Goal: Transaction & Acquisition: Register for event/course

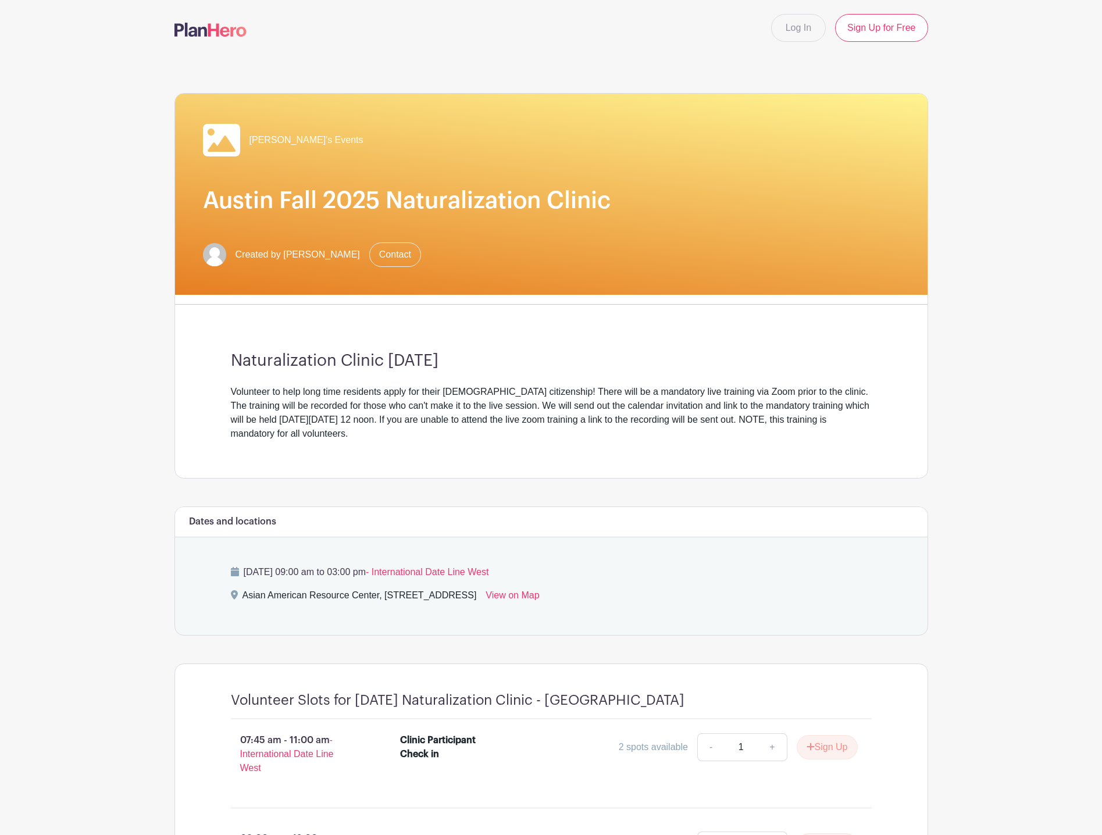
click at [561, 416] on div "Volunteer to help long time residents apply for their [DEMOGRAPHIC_DATA] citize…" at bounding box center [551, 413] width 641 height 56
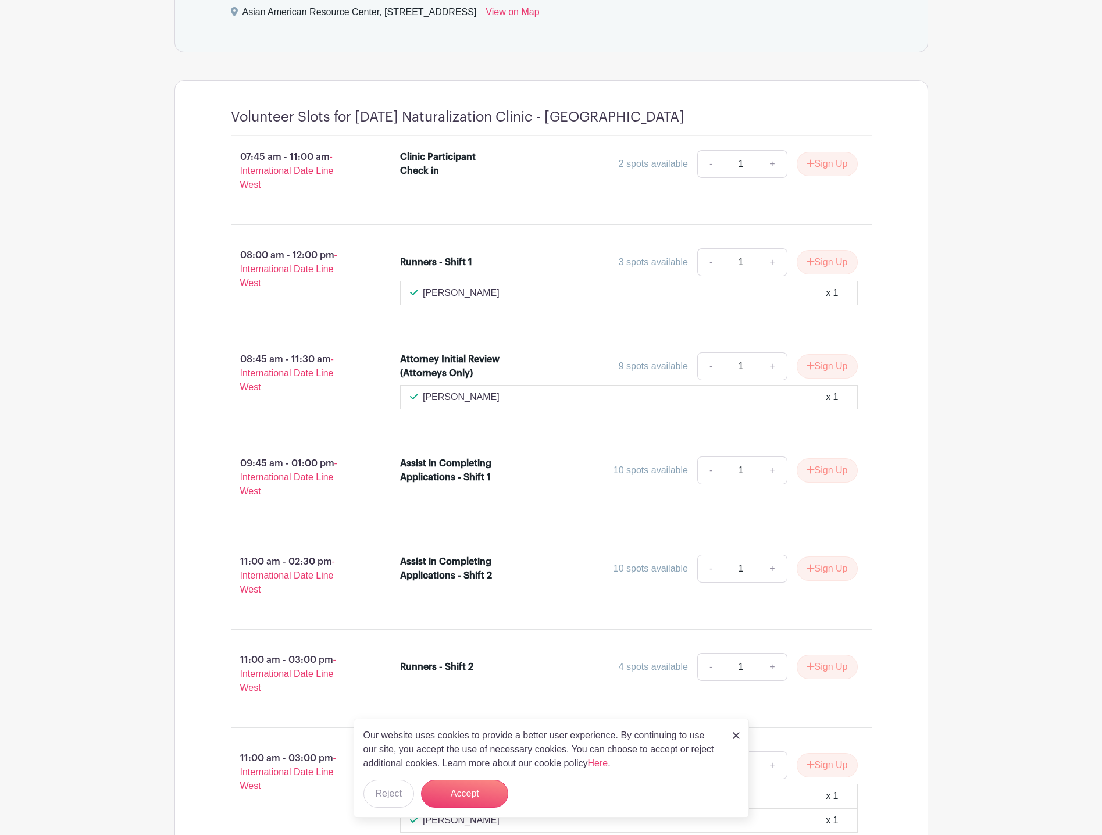
scroll to position [640, 0]
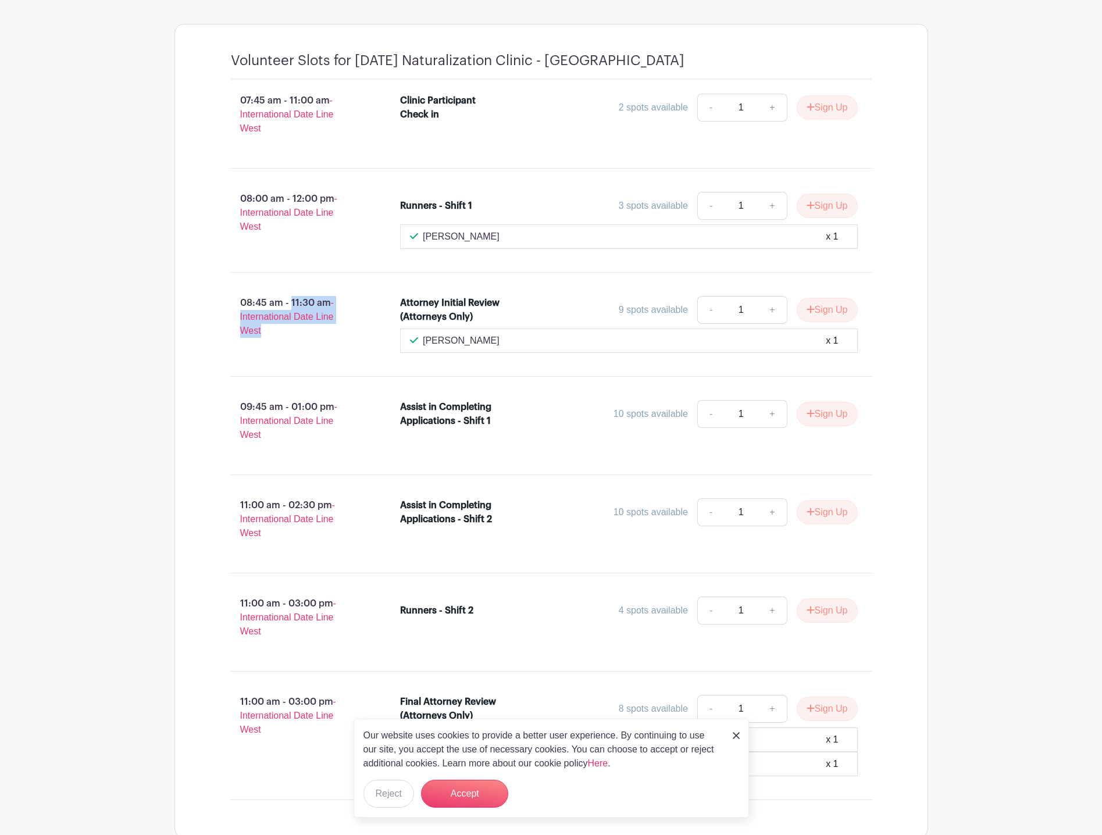
drag, startPoint x: 287, startPoint y: 333, endPoint x: 203, endPoint y: 296, distance: 91.9
click at [203, 296] on div "08:45 am - 11:30 am - International Date Line West Attorney Initial Review (Att…" at bounding box center [551, 324] width 697 height 85
drag, startPoint x: 203, startPoint y: 296, endPoint x: 267, endPoint y: 321, distance: 69.2
click at [267, 311] on p "08:45 am - 11:30 am - International Date Line West" at bounding box center [297, 316] width 170 height 51
click at [125, 547] on main "Log In Sign Up for Free Edna's Events Austin Fall 2025 Naturalization Clinic Cr…" at bounding box center [551, 260] width 1102 height 1801
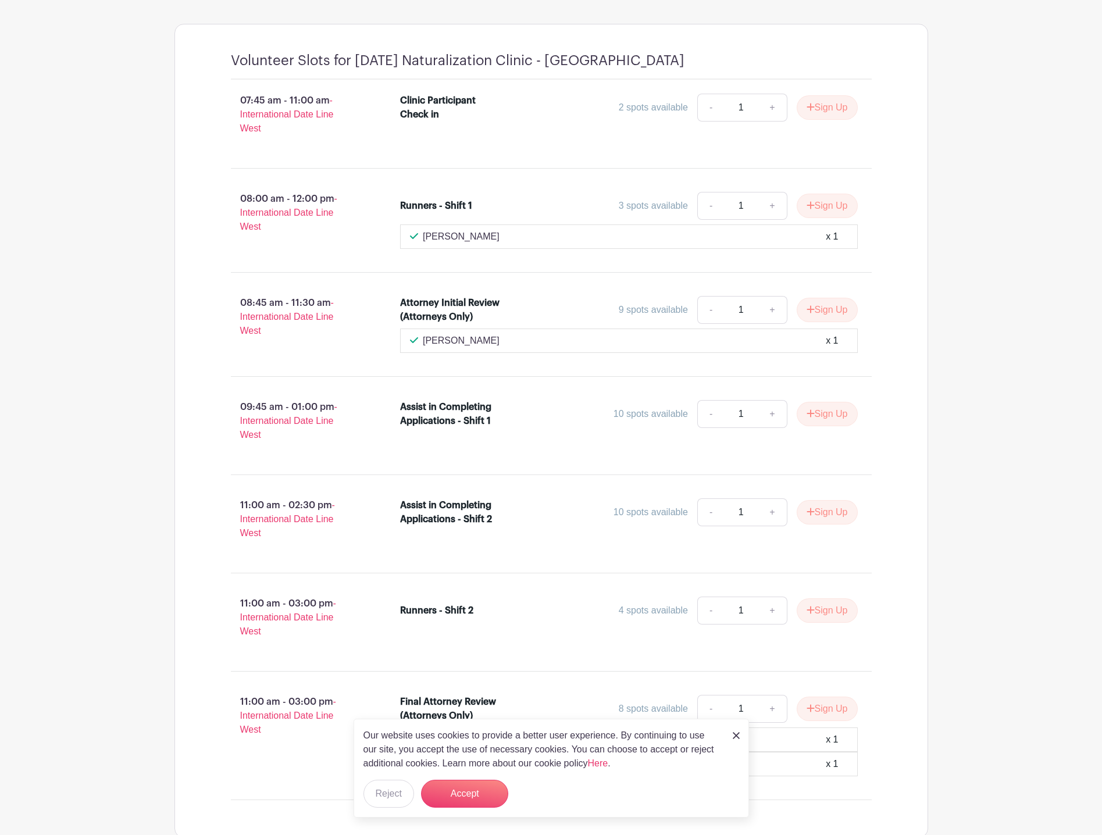
click at [737, 737] on img at bounding box center [736, 735] width 7 height 7
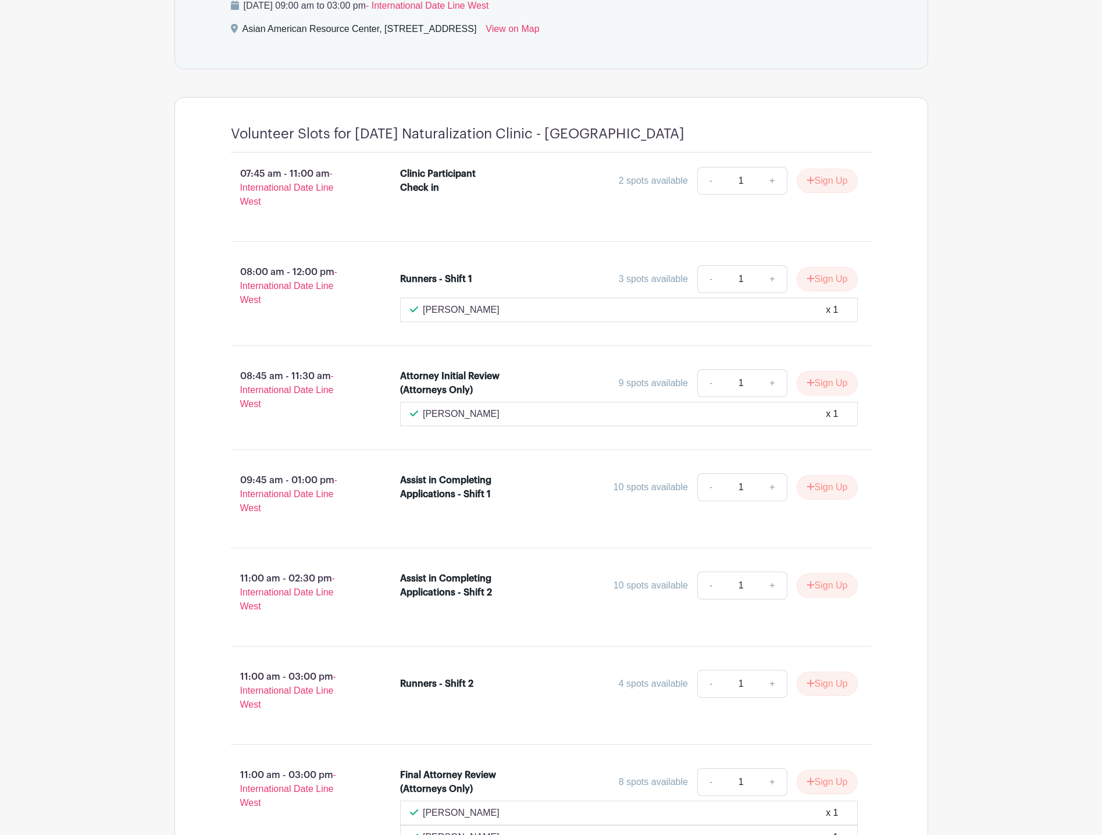
scroll to position [581, 0]
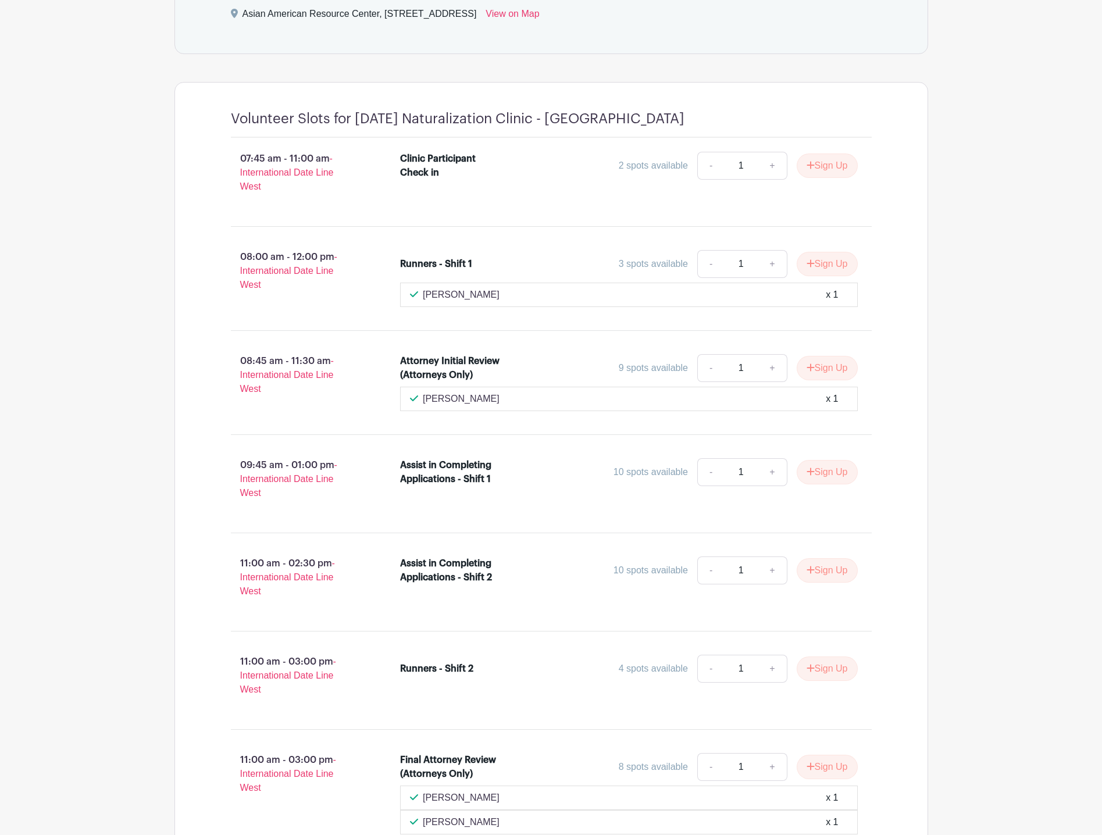
click at [619, 681] on div "4 spots available - 1 + Sign Up" at bounding box center [686, 669] width 343 height 28
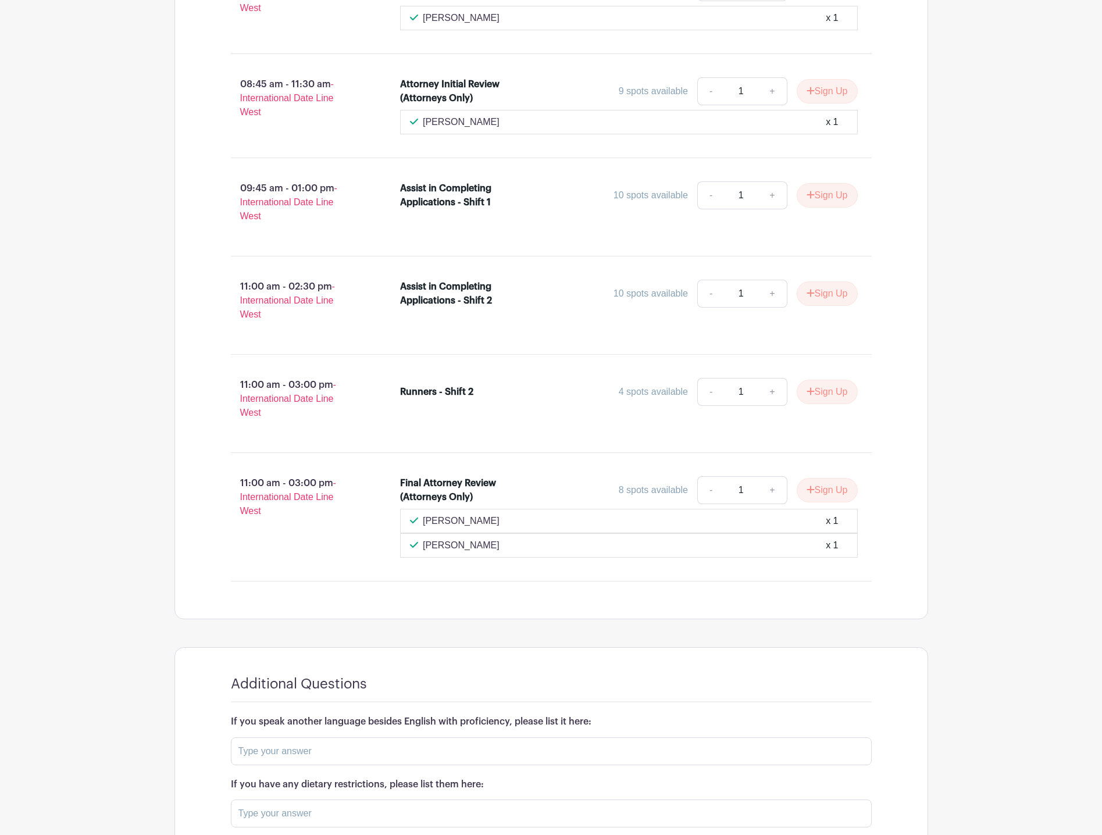
scroll to position [872, 0]
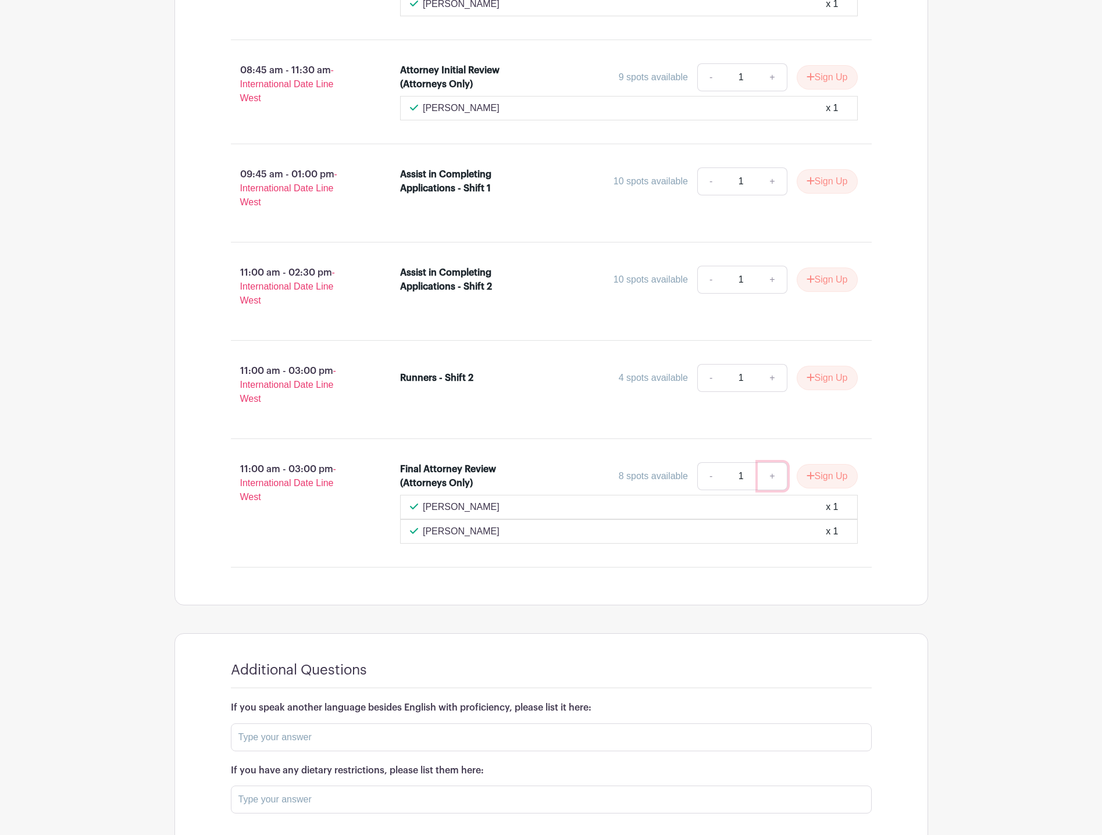
click at [765, 472] on link "+" at bounding box center [772, 476] width 29 height 28
click at [720, 477] on link "-" at bounding box center [710, 476] width 27 height 28
type input "1"
click at [828, 477] on button "Sign Up" at bounding box center [827, 476] width 61 height 24
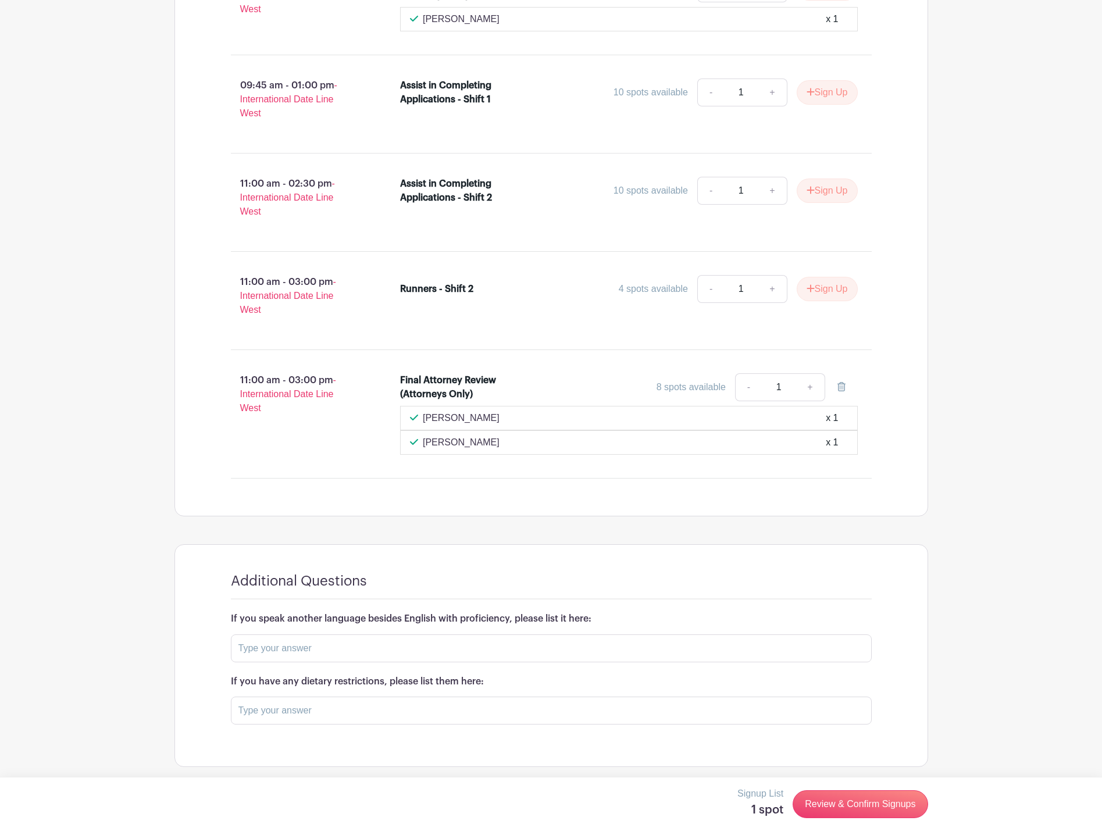
scroll to position [966, 0]
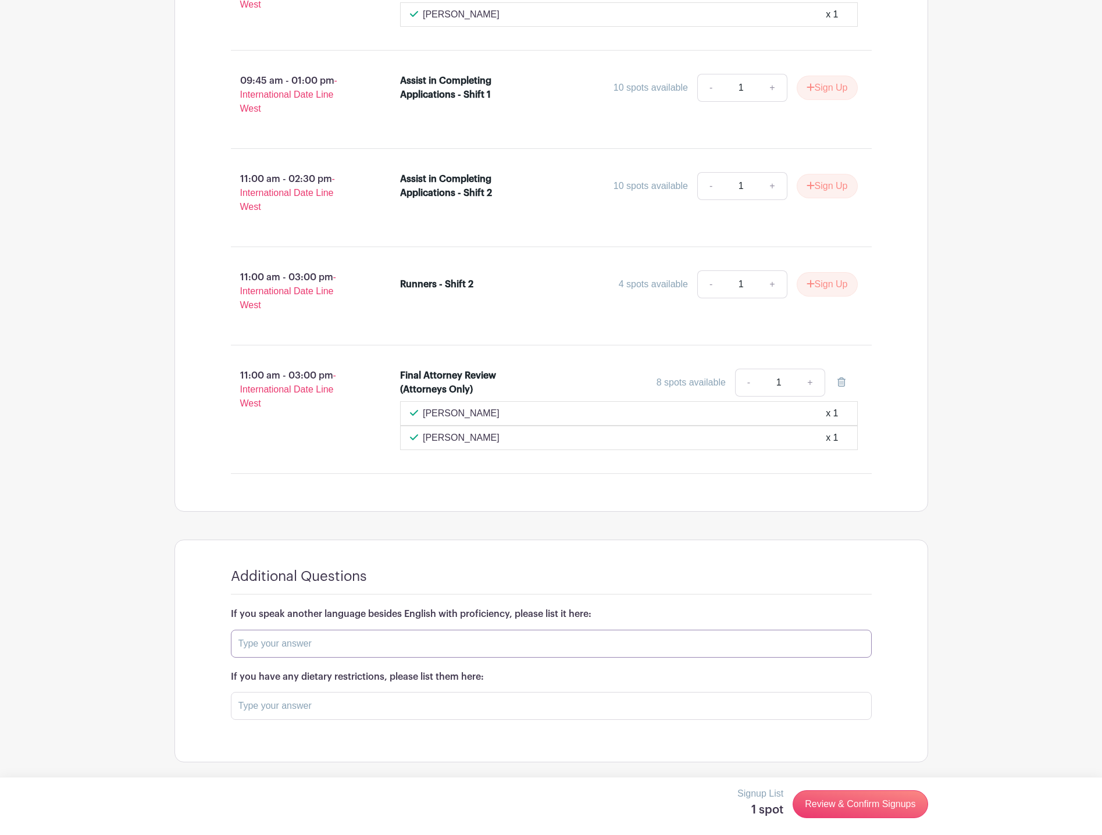
click at [547, 645] on input "text" at bounding box center [551, 644] width 641 height 28
type input "Spanish"
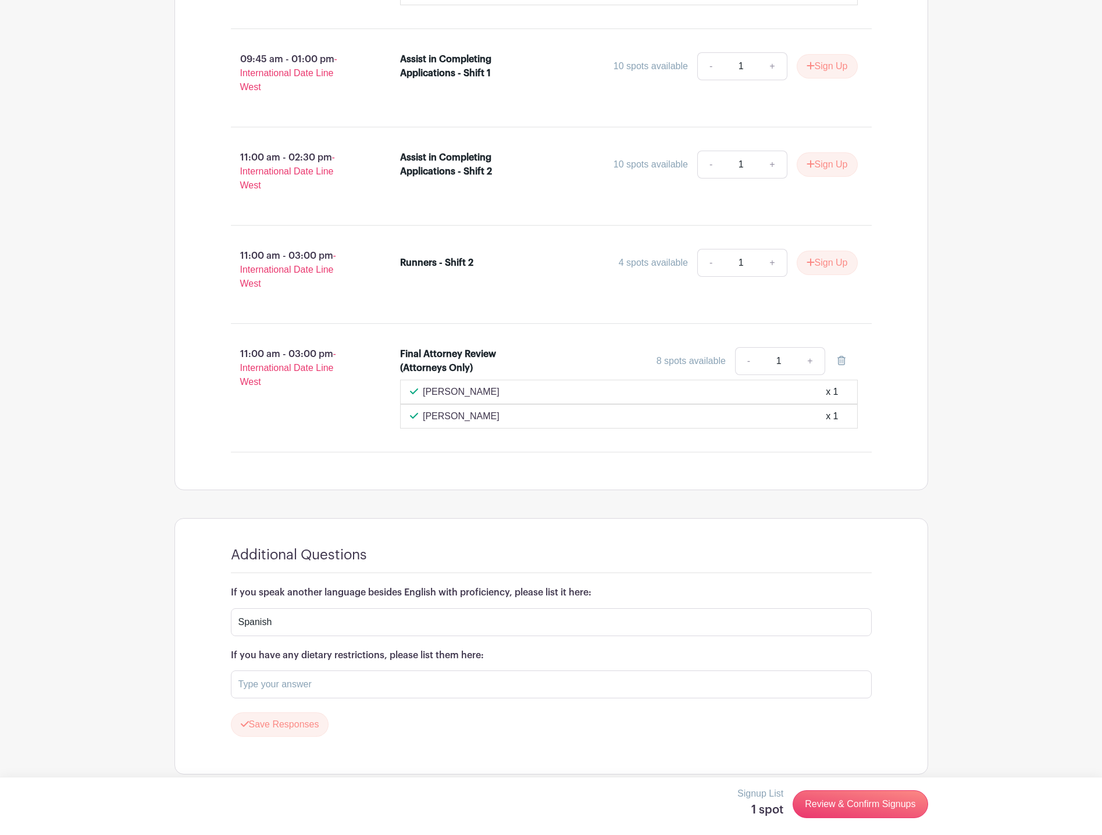
scroll to position [1000, 0]
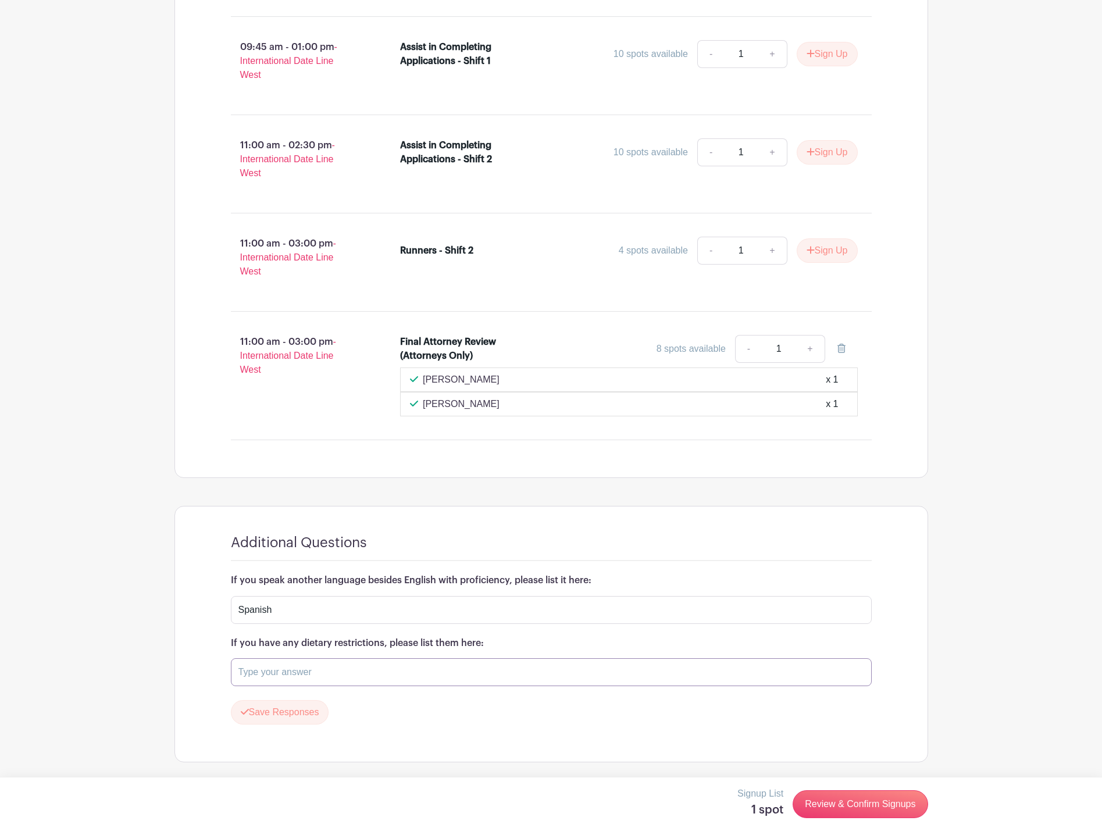
drag, startPoint x: 348, startPoint y: 666, endPoint x: 349, endPoint y: 672, distance: 5.8
click at [349, 672] on input "text" at bounding box center [551, 672] width 641 height 28
click at [877, 798] on link "Review & Confirm Signups" at bounding box center [860, 804] width 135 height 28
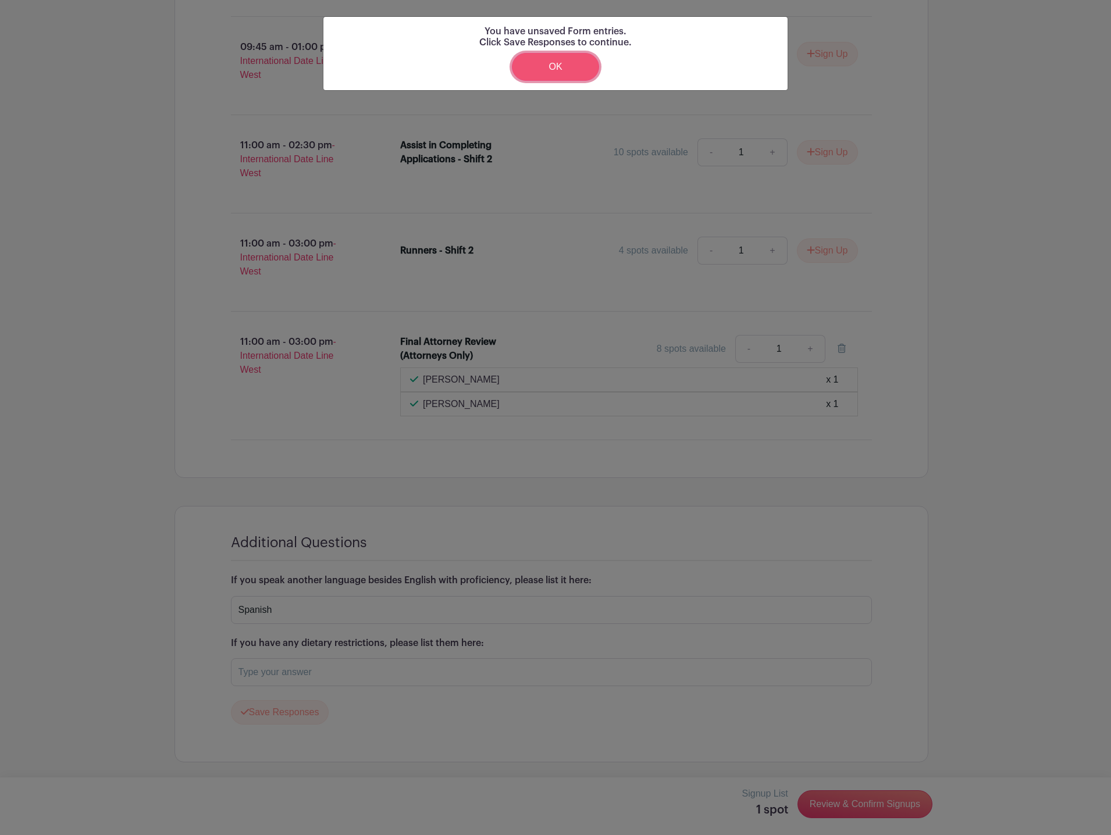
click at [545, 72] on link "OK" at bounding box center [555, 67] width 87 height 28
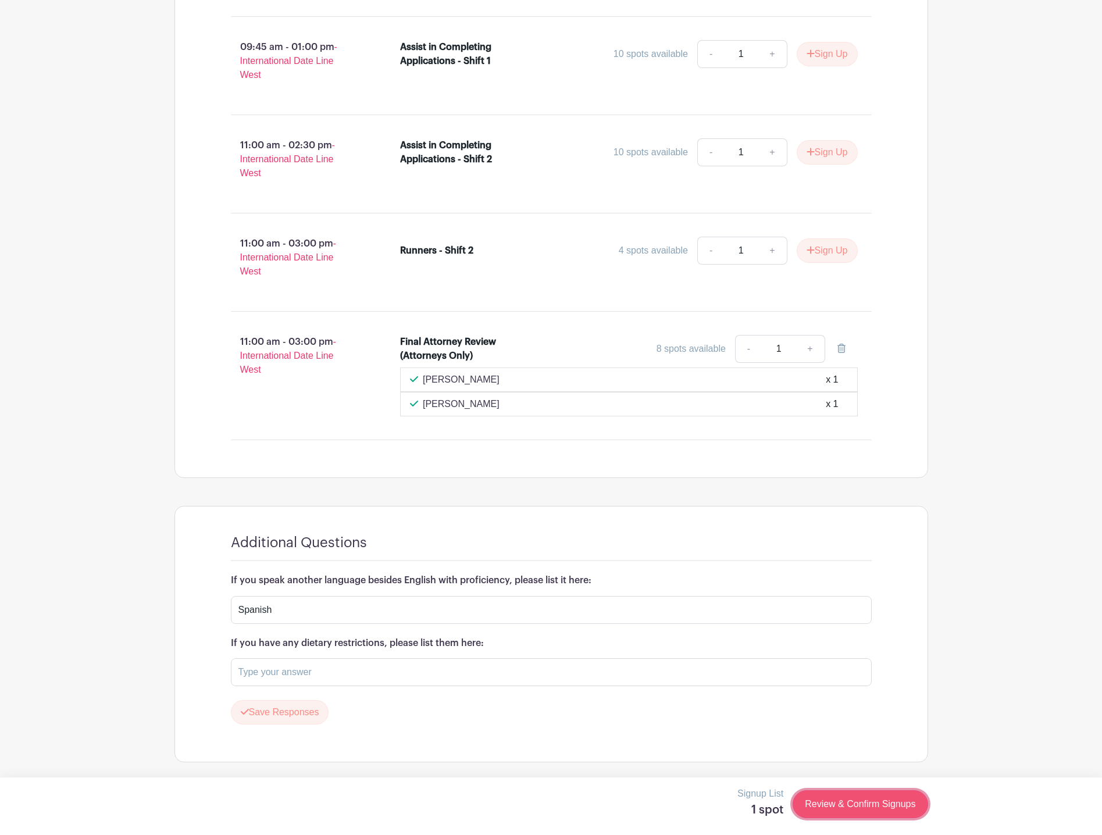
click at [837, 802] on link "Review & Confirm Signups" at bounding box center [860, 804] width 135 height 28
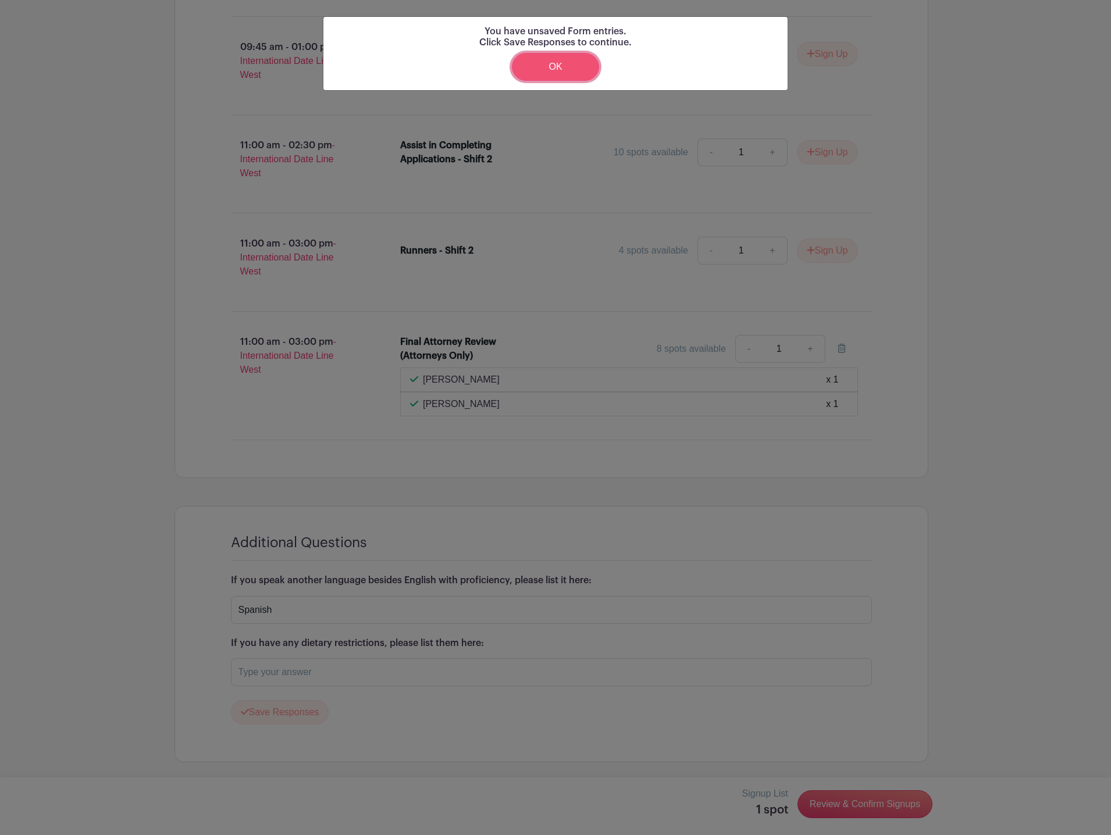
click at [554, 59] on link "OK" at bounding box center [555, 67] width 87 height 28
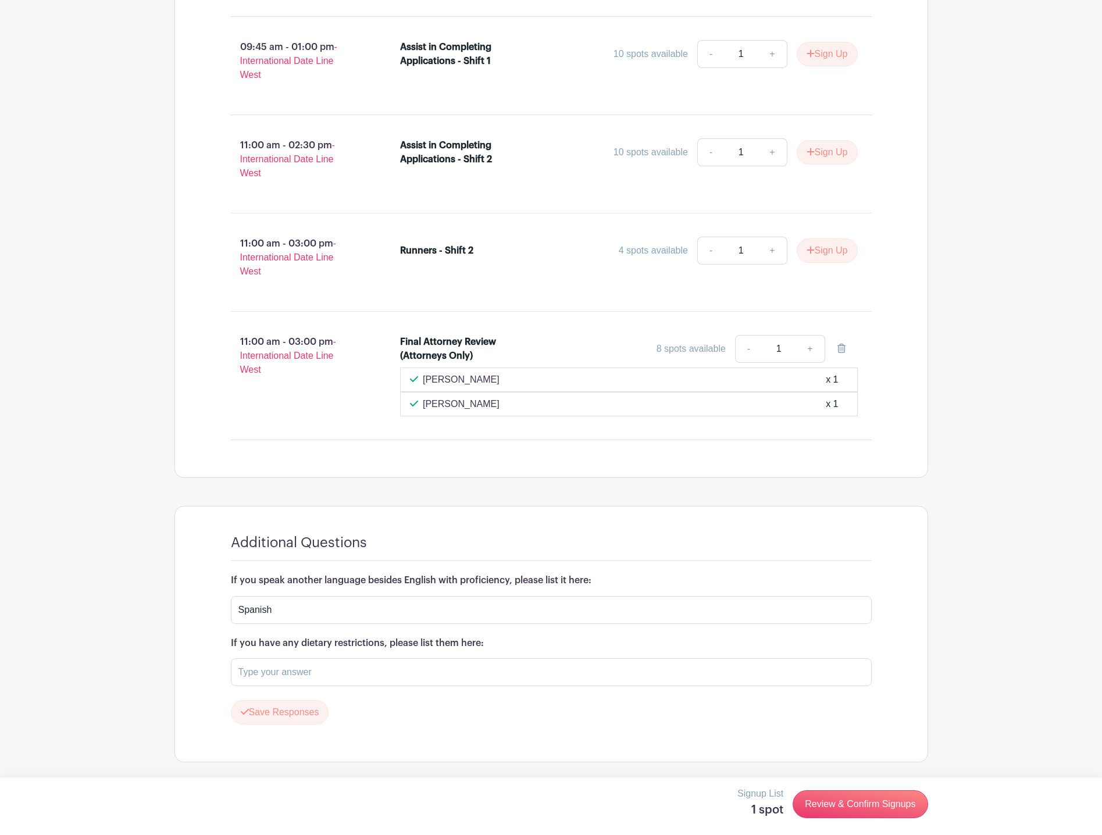
drag, startPoint x: 641, startPoint y: 652, endPoint x: 636, endPoint y: 673, distance: 21.7
click at [640, 661] on div "If you have any dietary restrictions, please list them here:" at bounding box center [551, 662] width 641 height 48
click at [636, 673] on input "text" at bounding box center [551, 672] width 641 height 28
click at [635, 673] on input "text" at bounding box center [551, 672] width 641 height 28
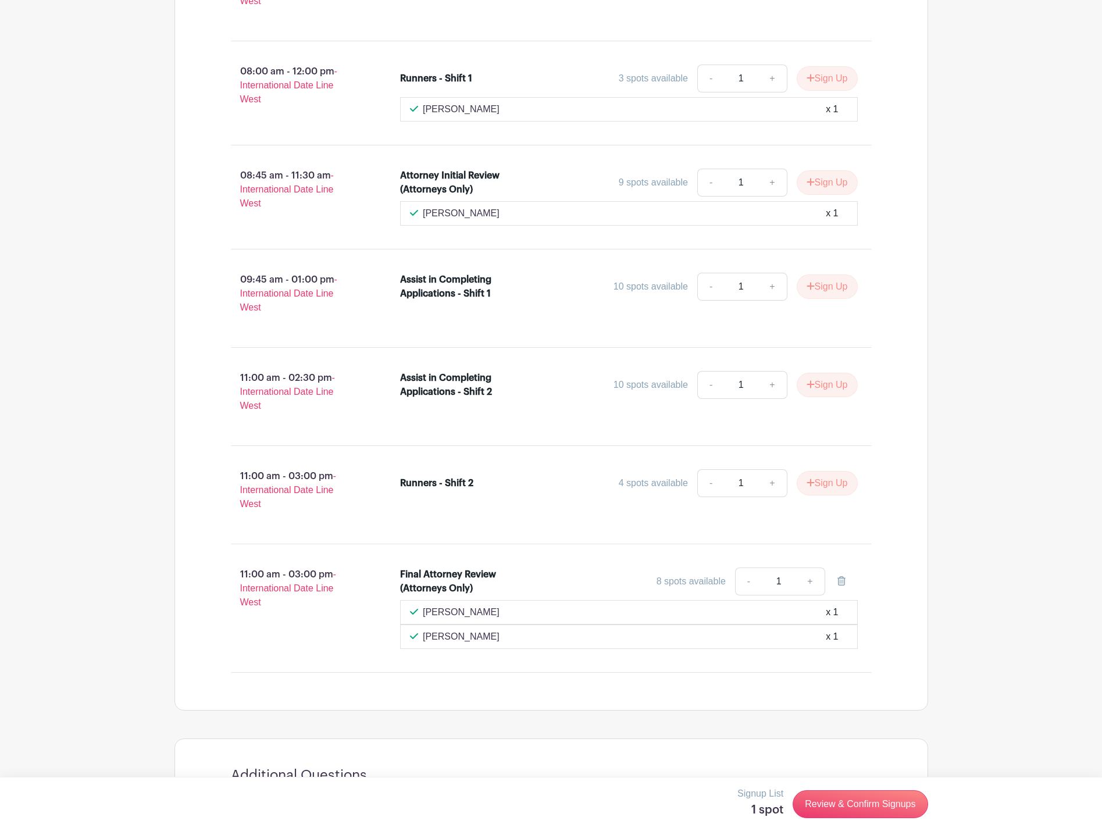
type input "N/A"
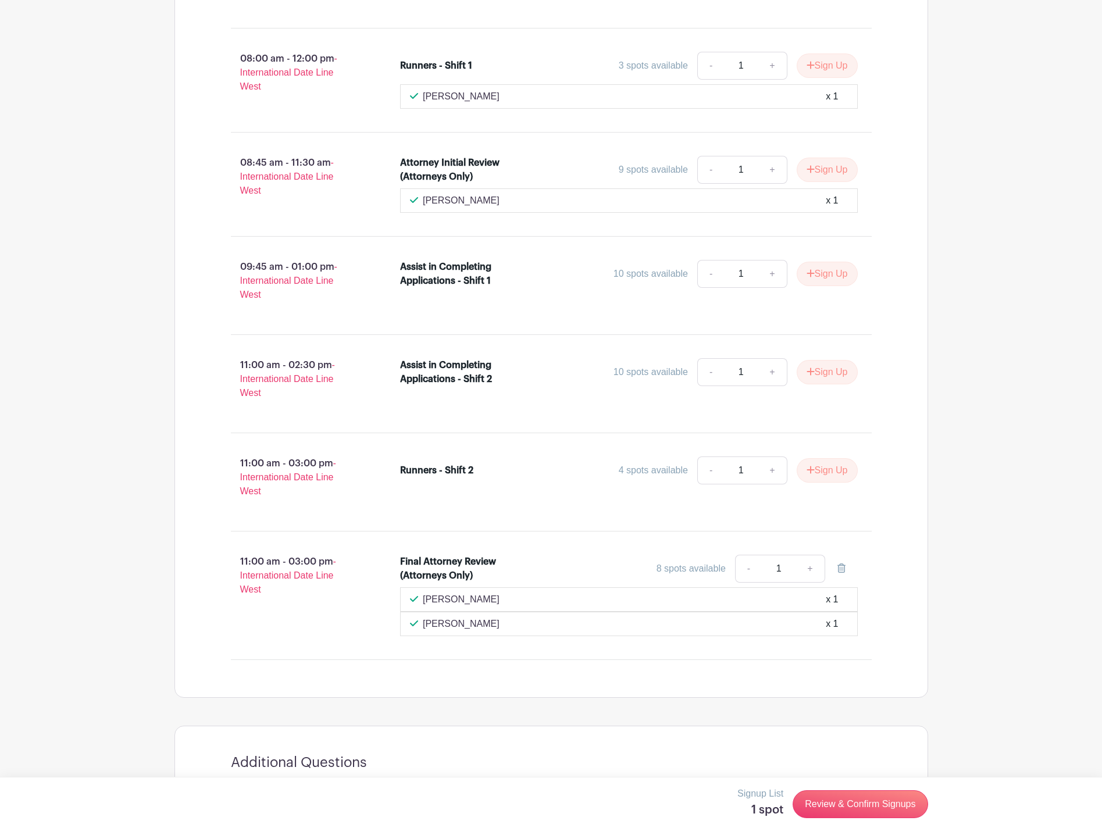
scroll to position [825, 0]
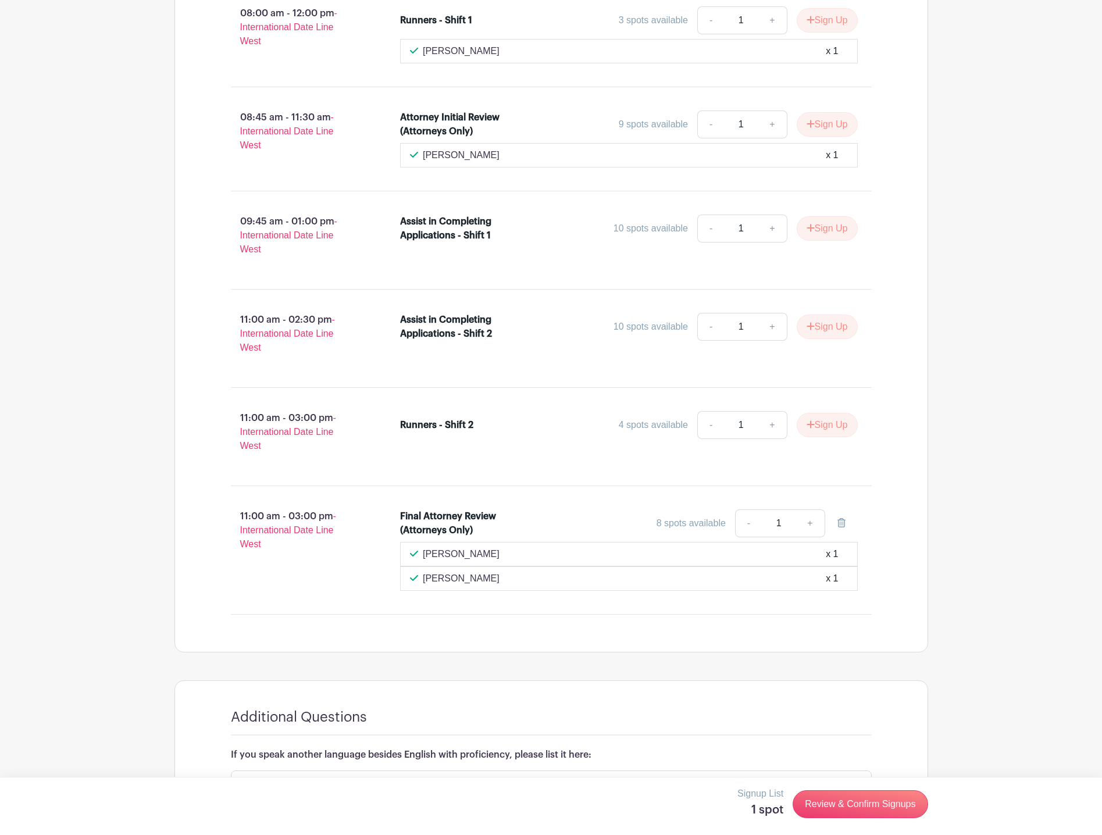
click at [398, 611] on div "07:45 am - 11:00 am - International Date Line West Clinic Participant Check in …" at bounding box center [551, 254] width 697 height 720
click at [756, 532] on link "-" at bounding box center [748, 523] width 27 height 28
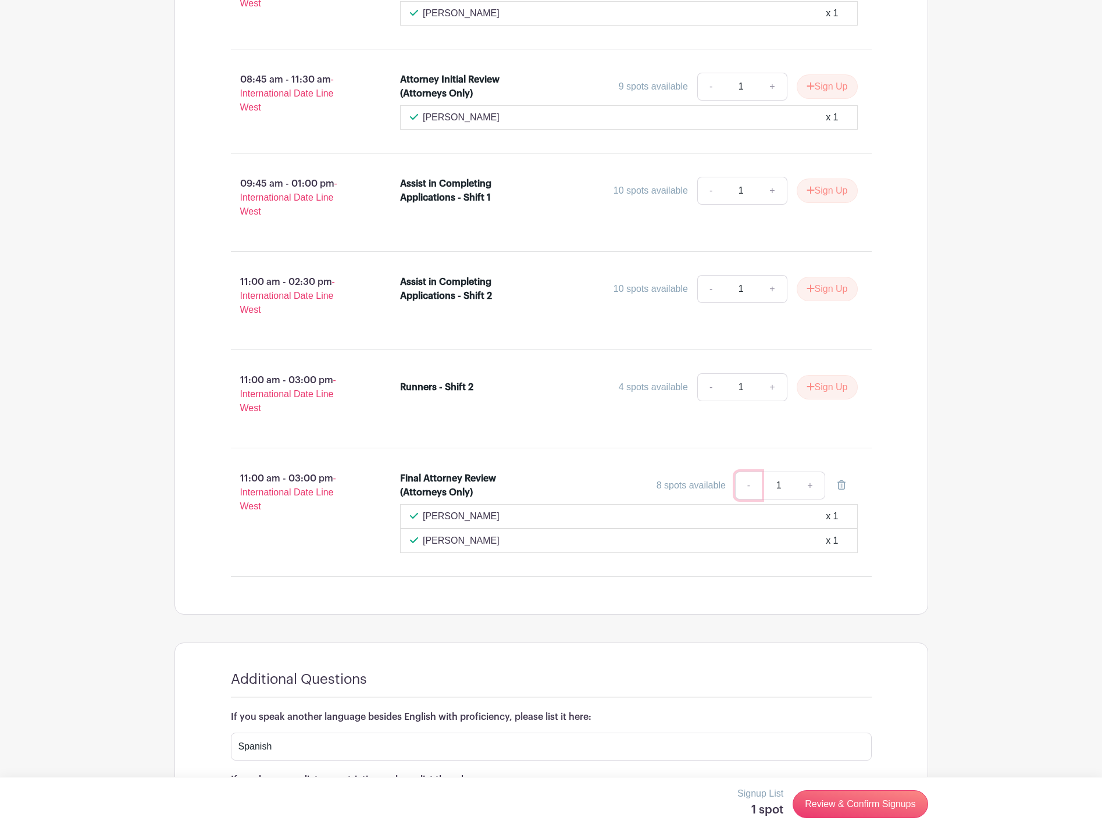
scroll to position [883, 0]
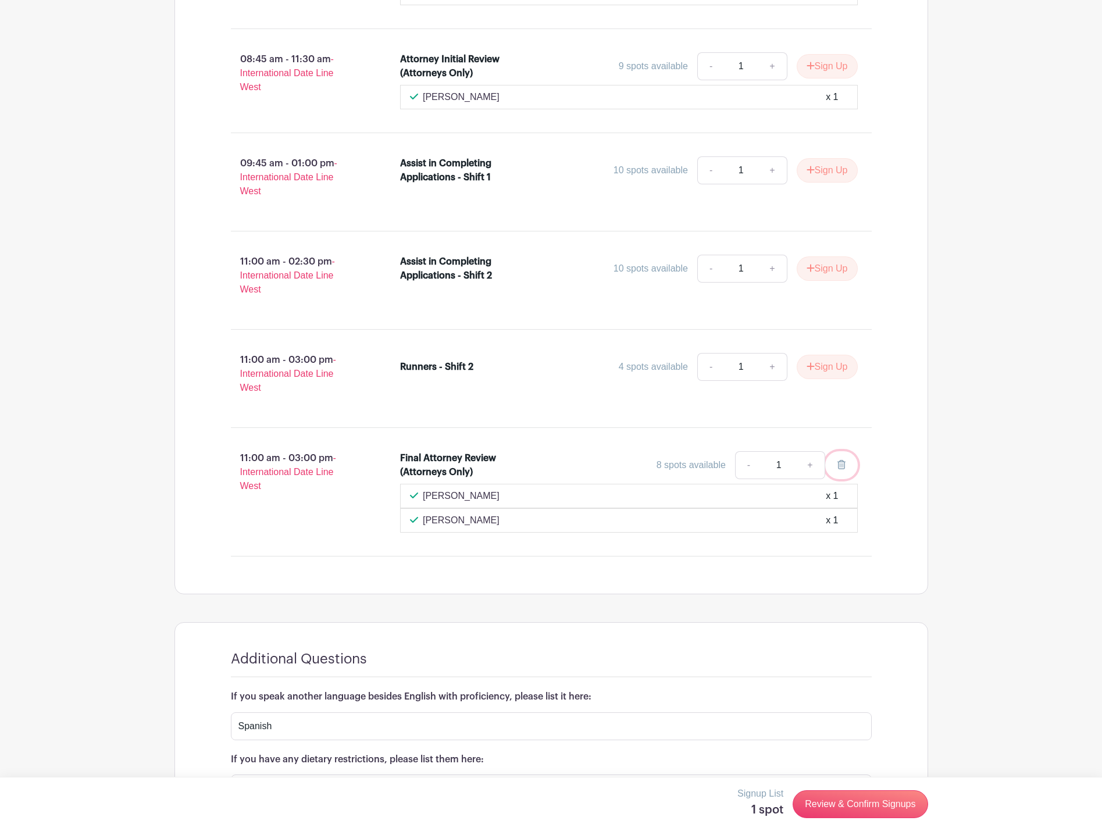
click at [841, 476] on link at bounding box center [841, 465] width 33 height 28
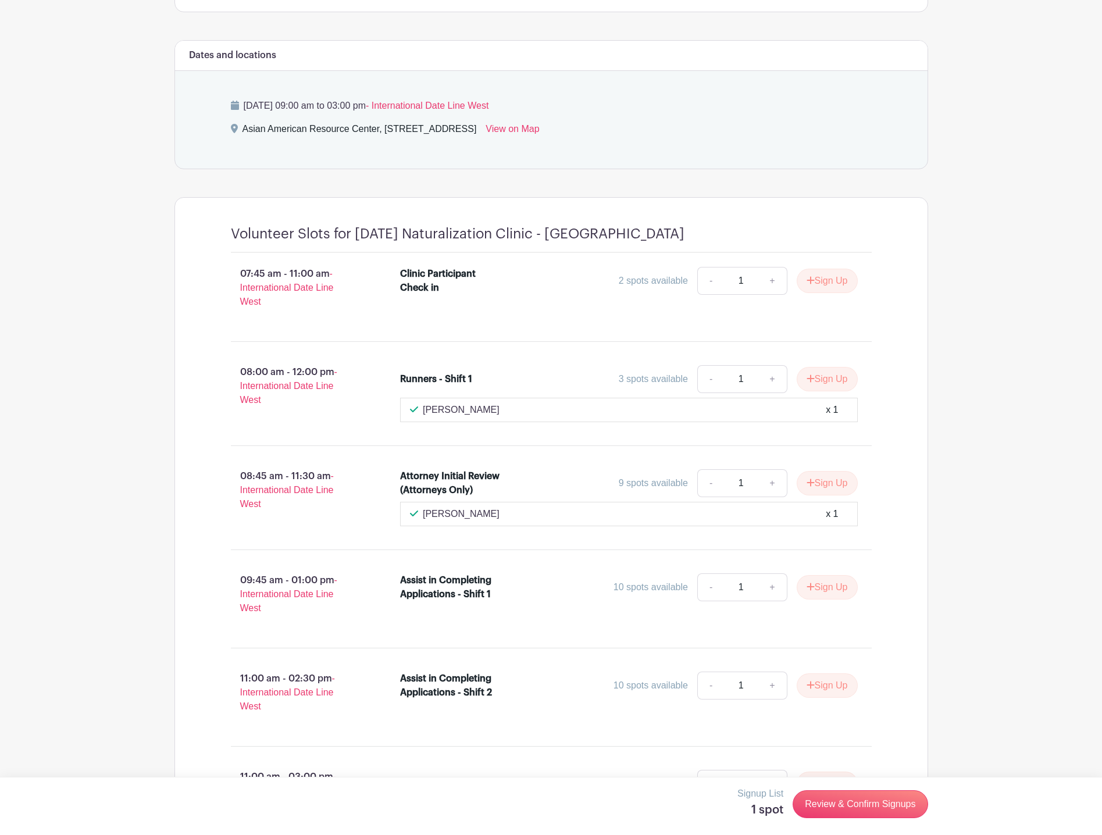
scroll to position [523, 0]
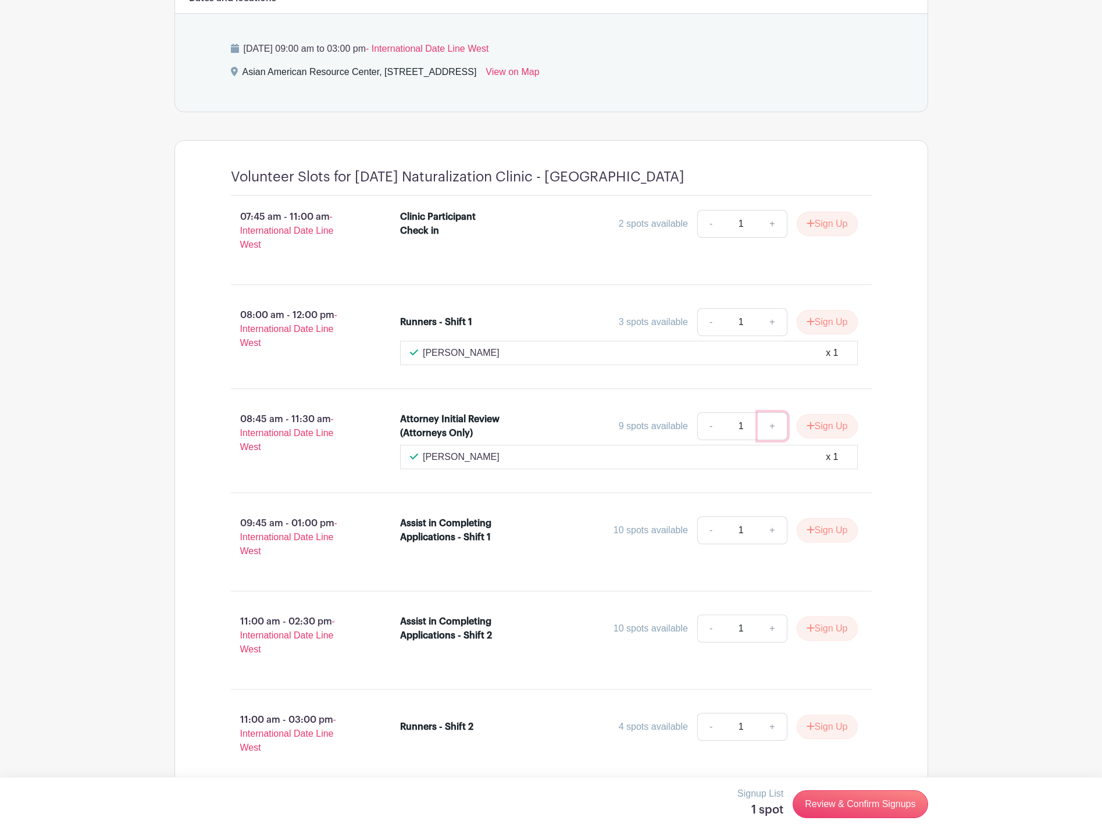
click at [769, 423] on link "+" at bounding box center [772, 426] width 29 height 28
click at [527, 412] on div "9 spots available - 2 + Sign Up" at bounding box center [686, 426] width 343 height 28
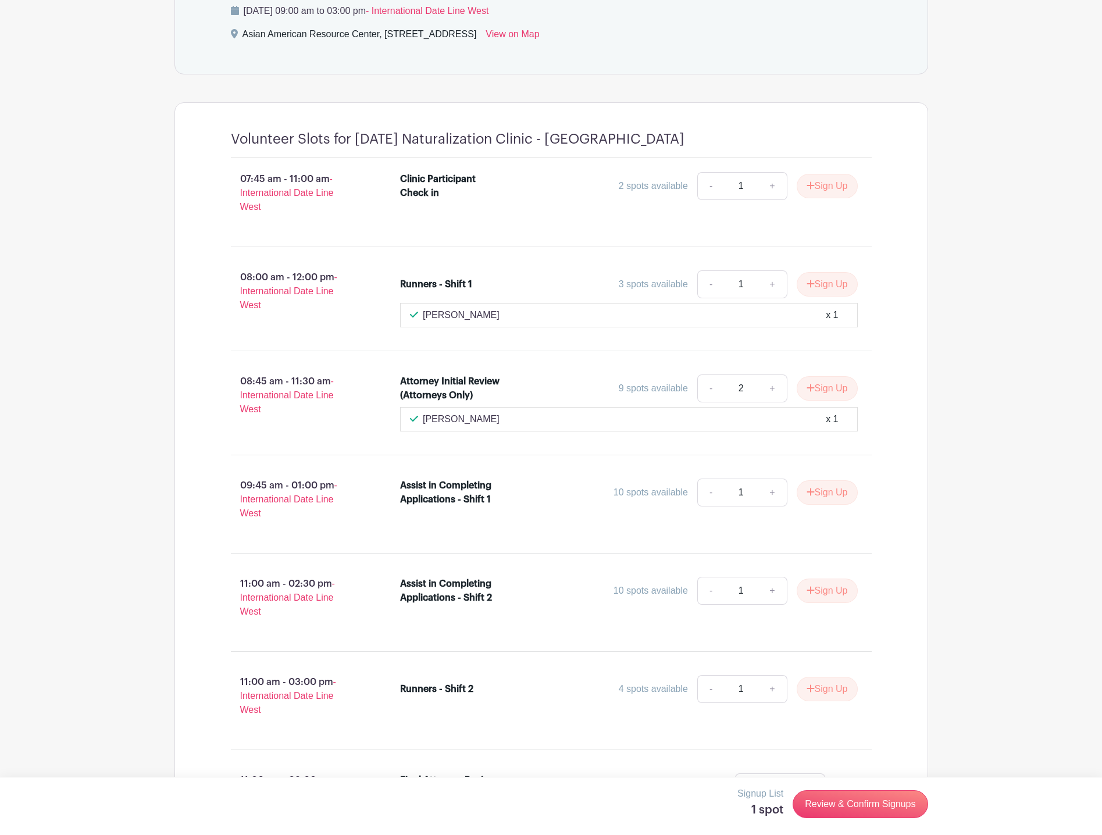
scroll to position [581, 0]
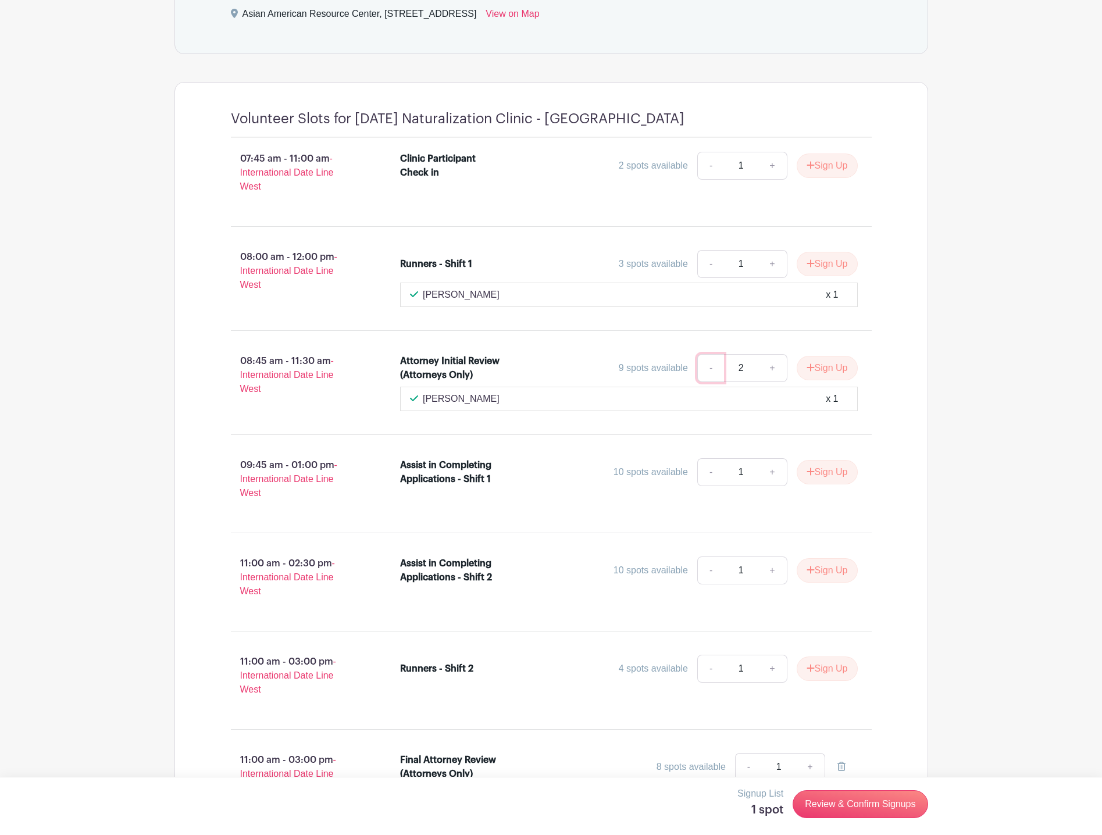
click at [715, 373] on link "-" at bounding box center [710, 368] width 27 height 28
type input "1"
click at [714, 372] on link "-" at bounding box center [710, 368] width 27 height 28
click at [820, 372] on button "Sign Up" at bounding box center [827, 368] width 61 height 24
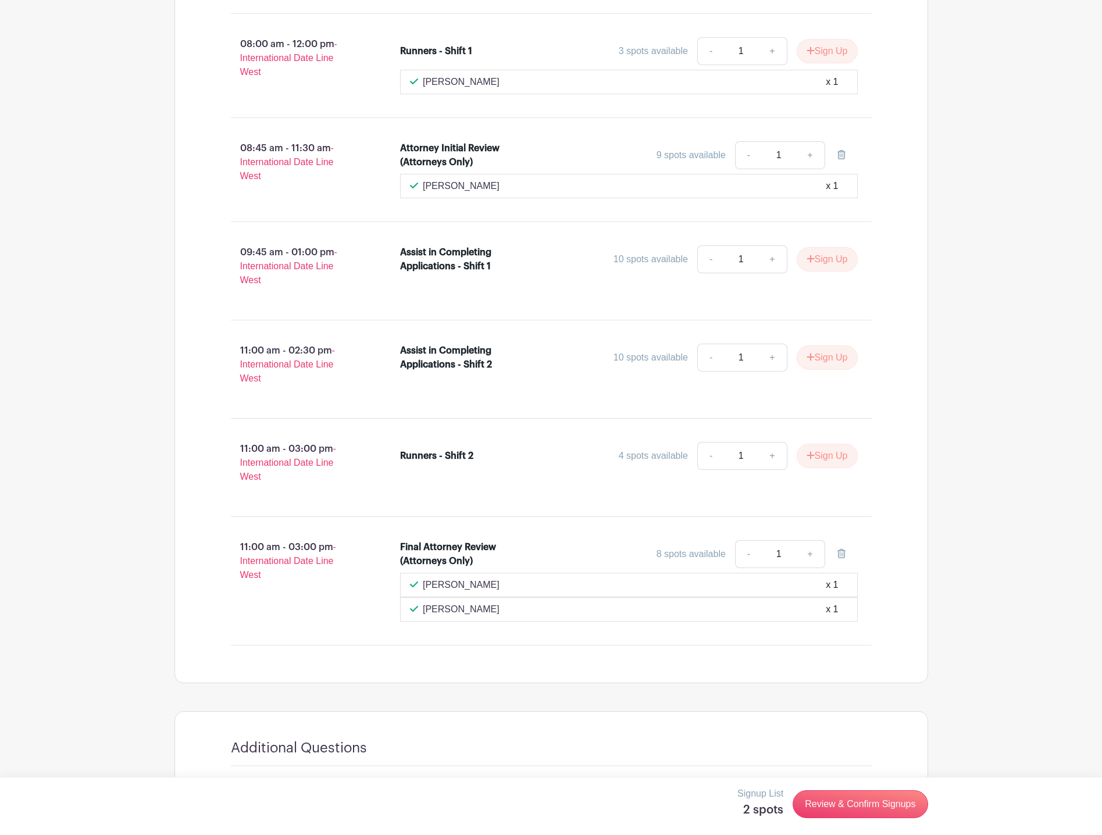
scroll to position [966, 0]
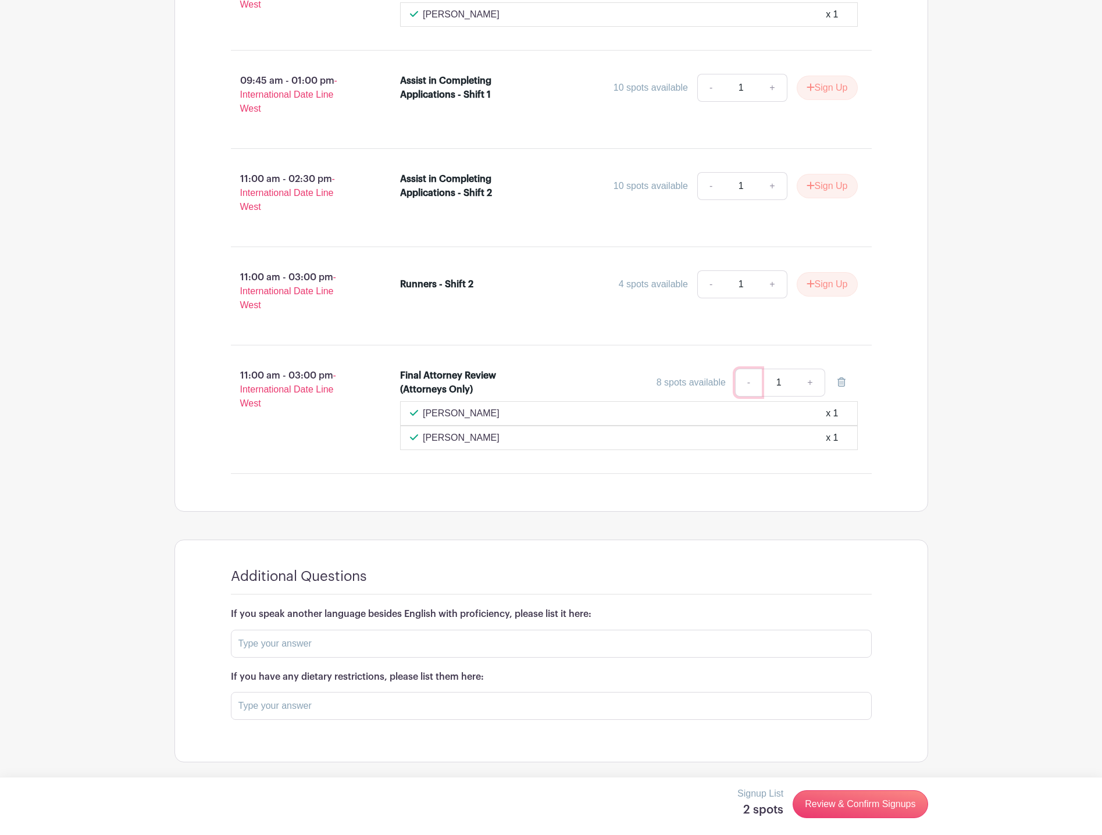
click at [755, 381] on link "-" at bounding box center [748, 383] width 27 height 28
click at [754, 381] on link "-" at bounding box center [748, 383] width 27 height 28
click at [844, 377] on icon at bounding box center [841, 381] width 8 height 9
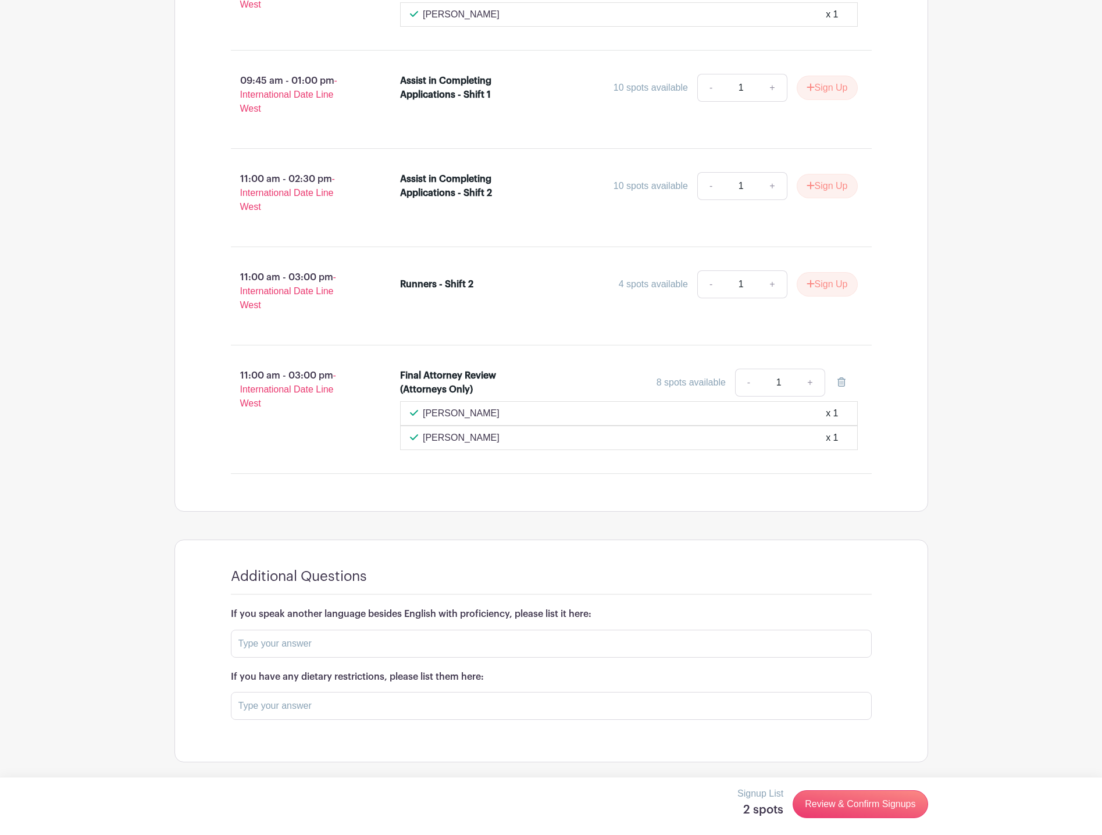
click at [290, 458] on div "11:00 am - 03:00 pm - International Date Line West Final Attorney Review (Attor…" at bounding box center [551, 409] width 697 height 109
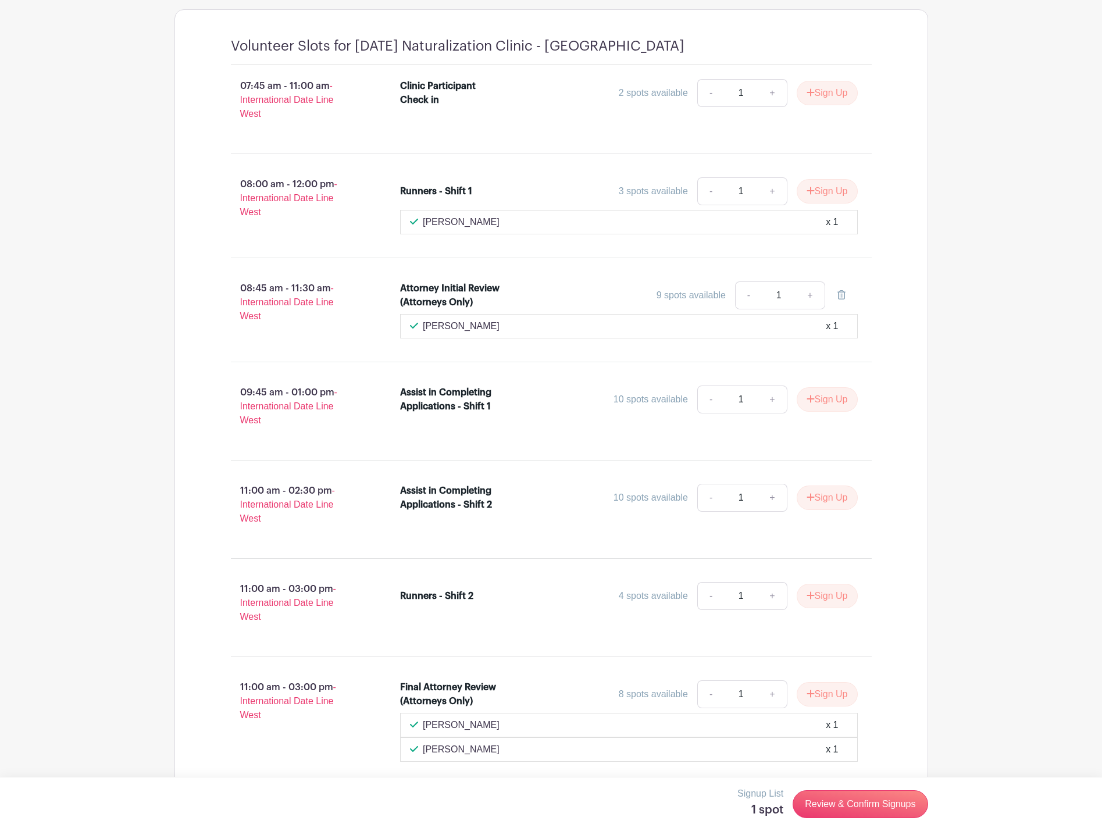
scroll to position [675, 0]
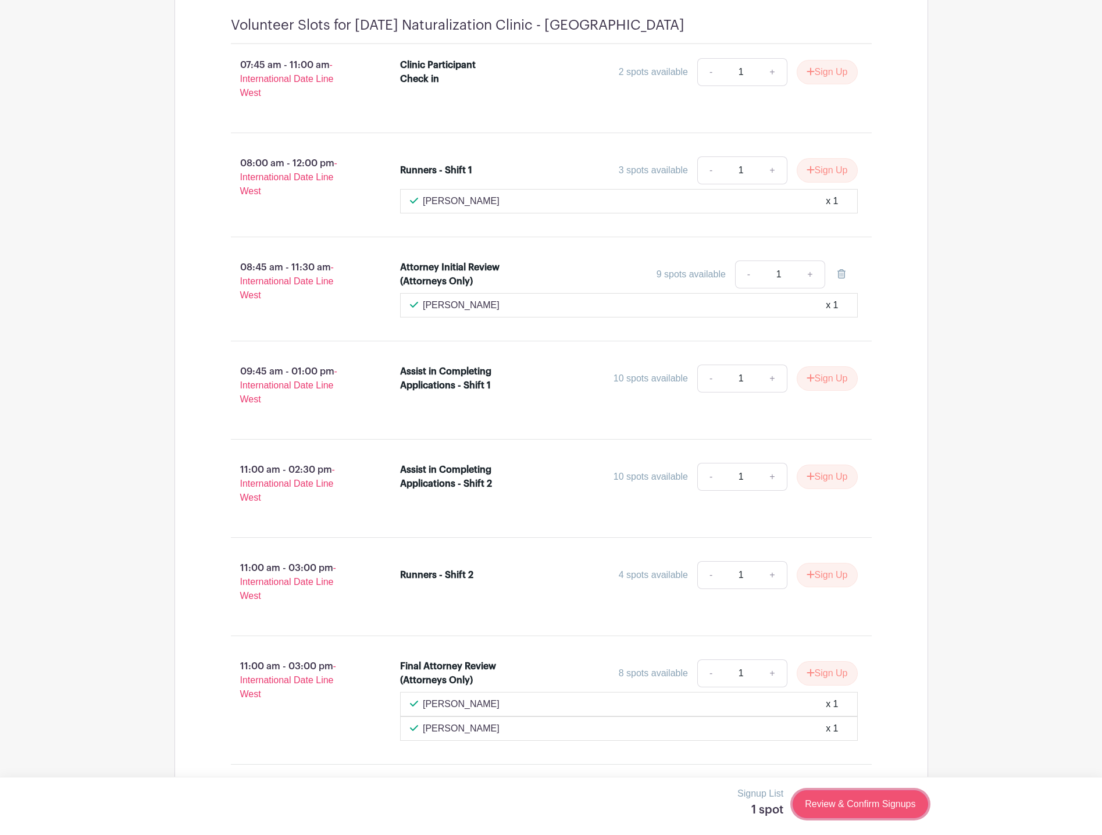
click at [861, 800] on link "Review & Confirm Signups" at bounding box center [860, 804] width 135 height 28
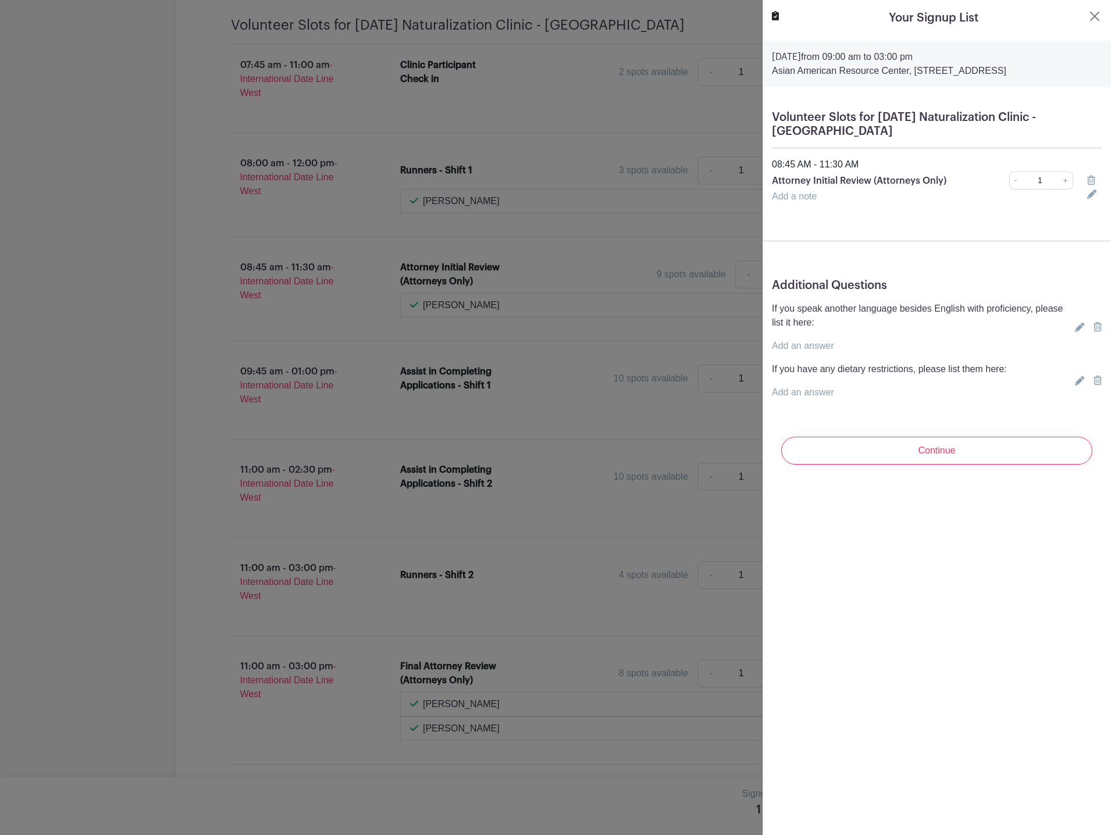
drag, startPoint x: 825, startPoint y: 340, endPoint x: 813, endPoint y: 344, distance: 12.3
click at [825, 341] on p "Add an answer" at bounding box center [921, 346] width 298 height 14
click at [794, 345] on link "Add an answer" at bounding box center [803, 346] width 62 height 10
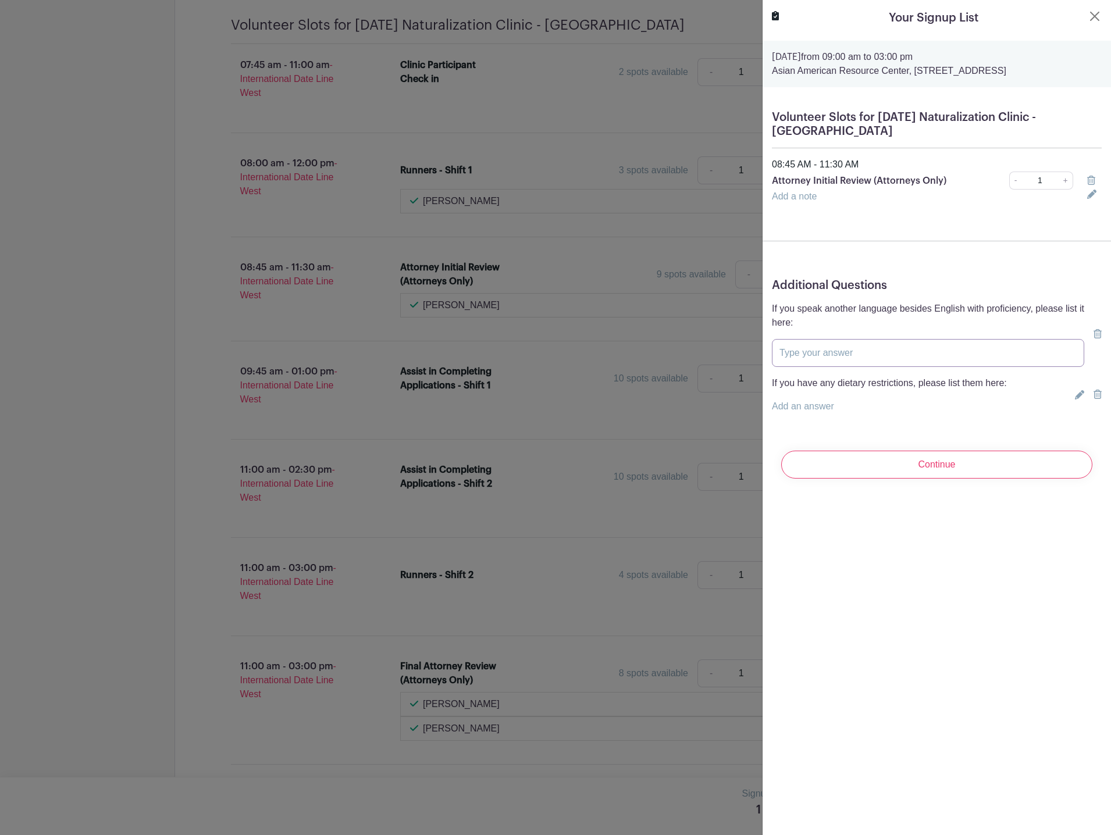
click at [897, 358] on input "text" at bounding box center [928, 353] width 312 height 28
type input "Spanish"
click at [818, 397] on div "If you have any dietary restrictions, please list them here: Add an answer" at bounding box center [889, 394] width 235 height 37
click at [817, 406] on link "Add an answer" at bounding box center [803, 406] width 62 height 10
click at [822, 425] on input "text" at bounding box center [889, 413] width 235 height 28
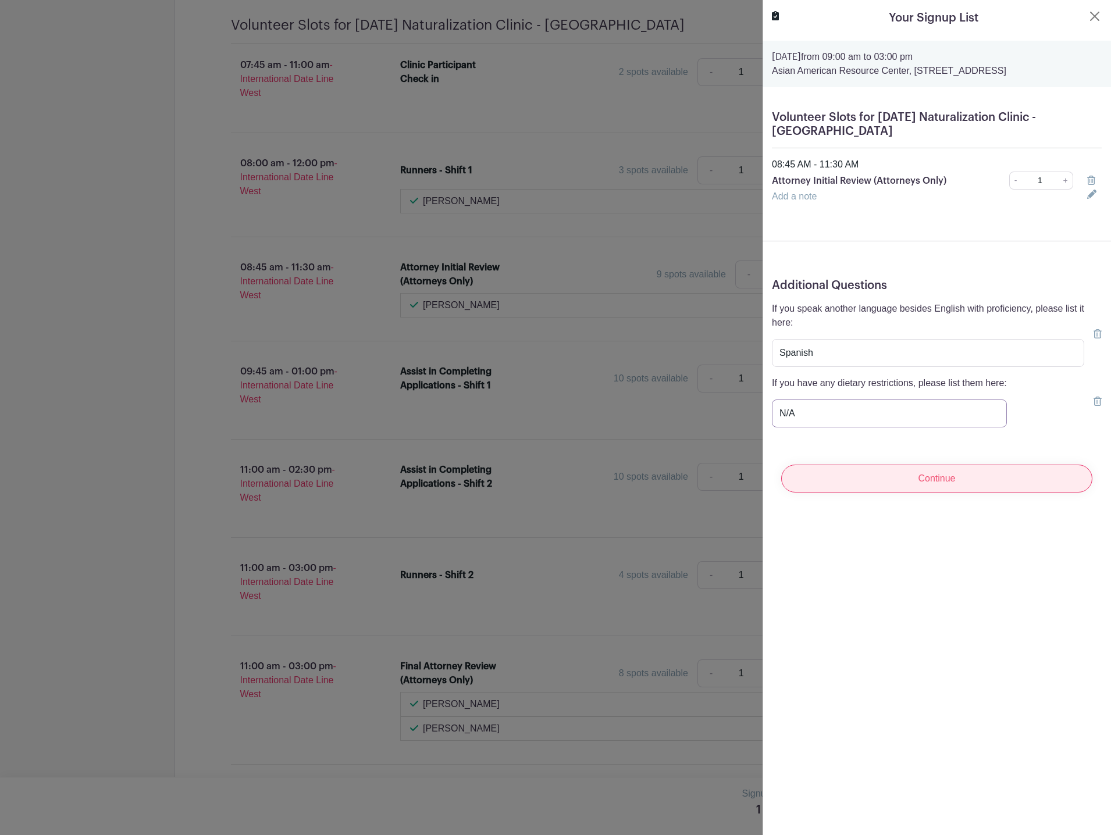
type input "N/A"
click at [867, 479] on input "Continue" at bounding box center [936, 479] width 311 height 28
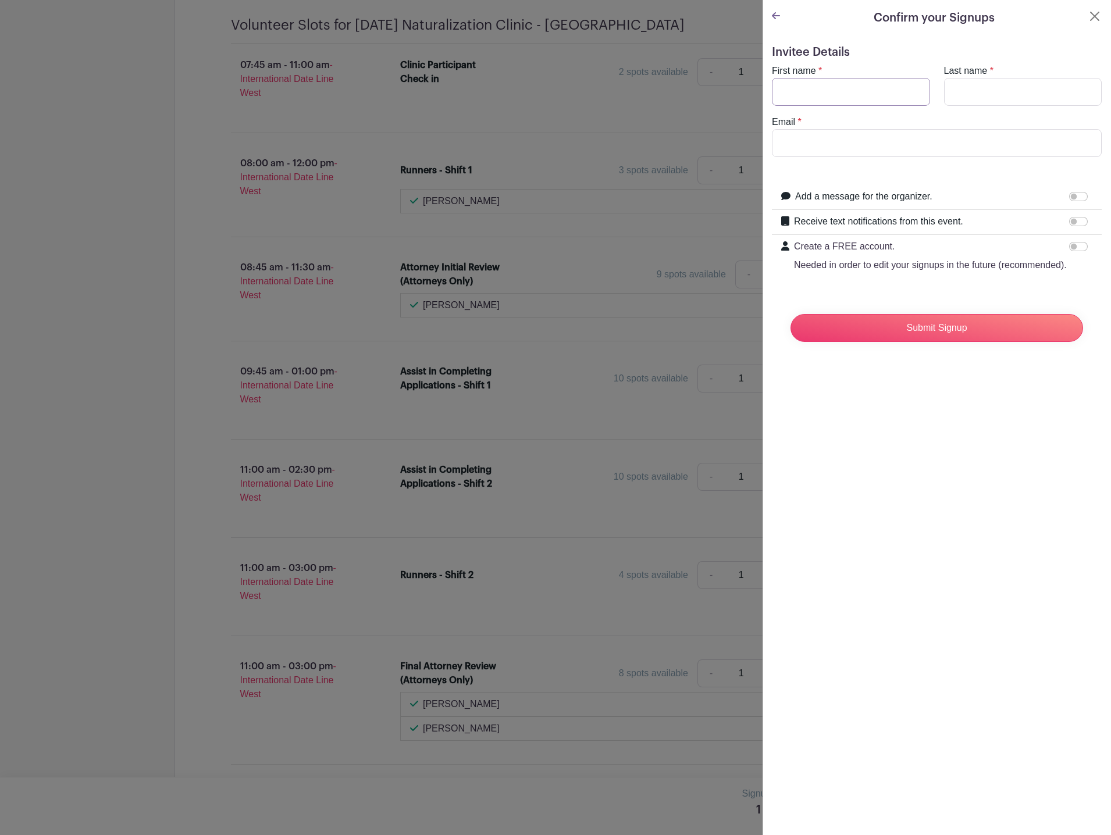
click at [819, 83] on input "First name" at bounding box center [851, 92] width 158 height 28
type input "[PERSON_NAME]"
type input "[PERSON_NAME][EMAIL_ADDRESS][PERSON_NAME][DOMAIN_NAME]"
click at [883, 272] on p "Needed in order to edit your signups in the future (recommended)." at bounding box center [930, 265] width 273 height 14
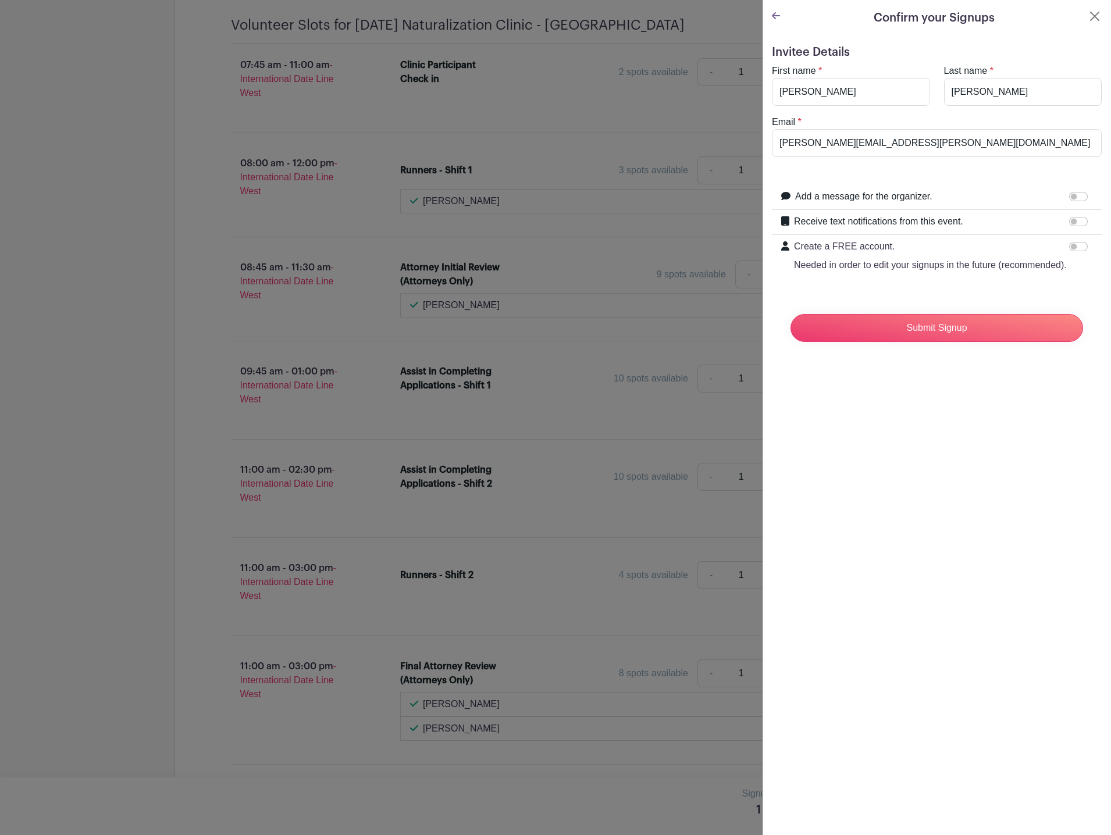
click at [1069, 251] on input "Create a FREE account. Needed in order to edit your signups in the future (reco…" at bounding box center [1078, 246] width 19 height 9
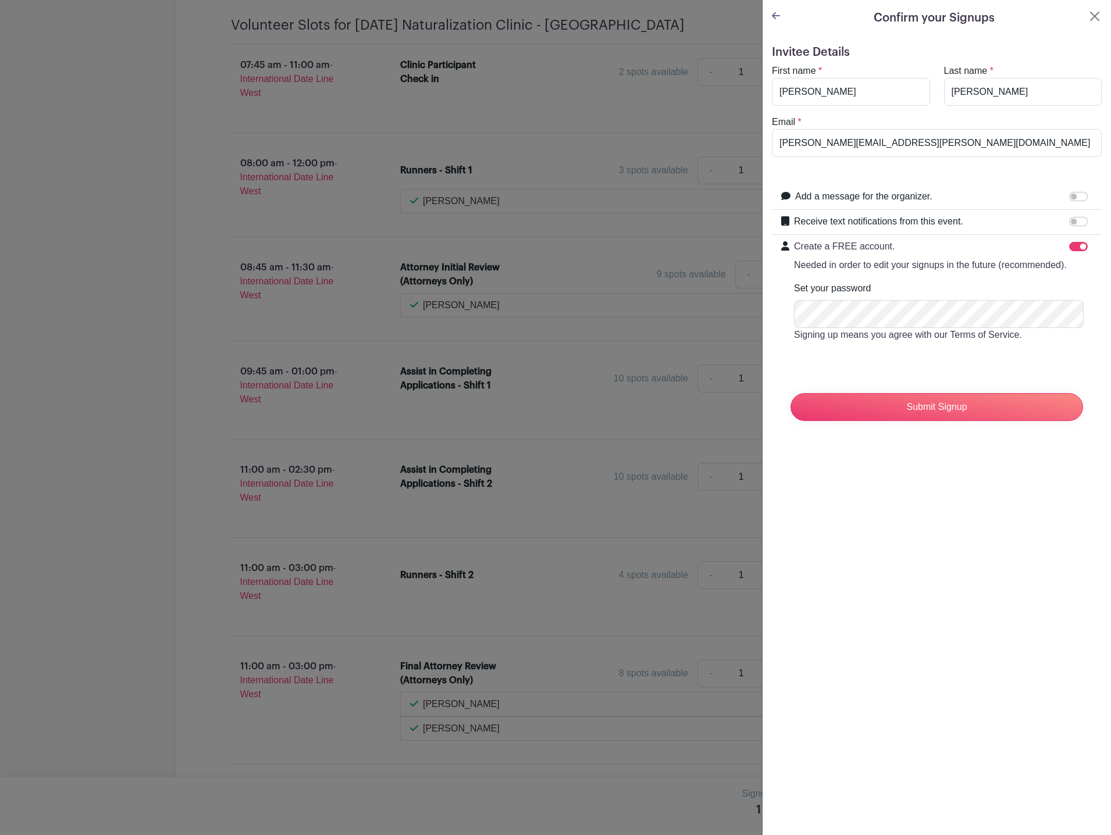
click at [885, 265] on p "Needed in order to edit your signups in the future (recommended)." at bounding box center [930, 265] width 273 height 14
click at [1069, 251] on input "Create a FREE account. Needed in order to edit your signups in the future (reco…" at bounding box center [1078, 246] width 19 height 9
checkbox input "false"
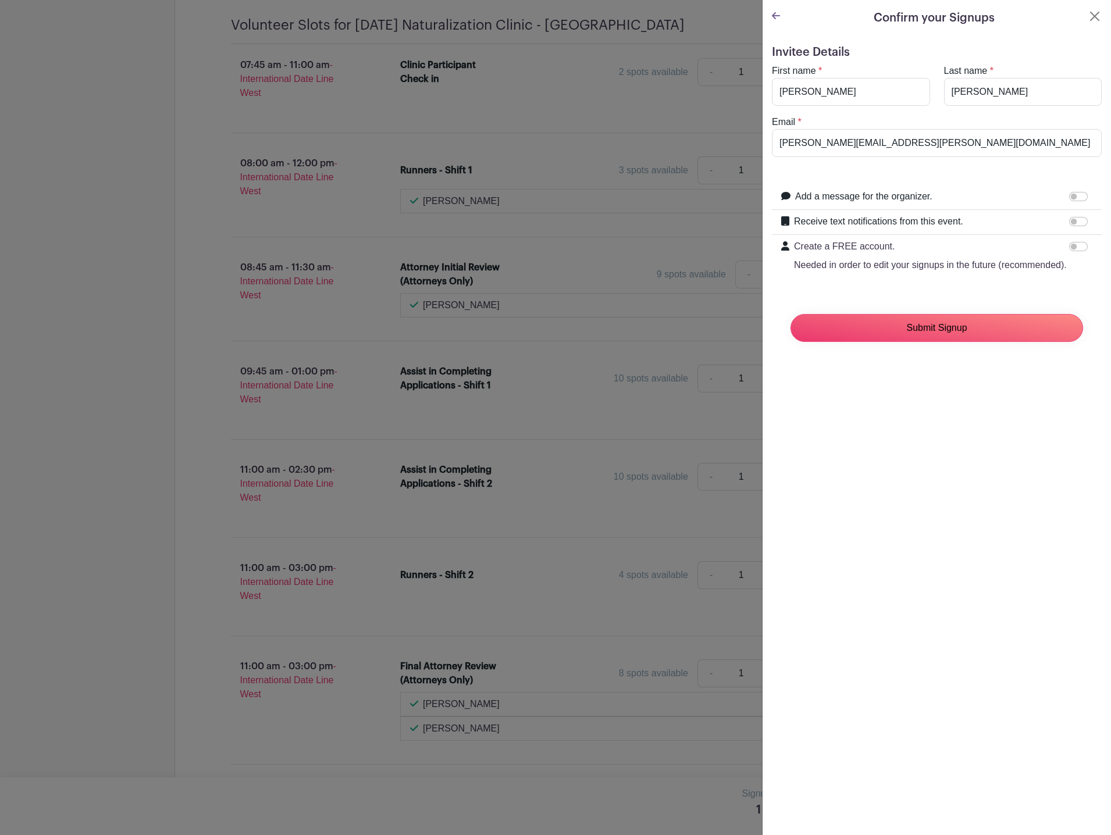
click at [929, 333] on input "Submit Signup" at bounding box center [936, 328] width 292 height 28
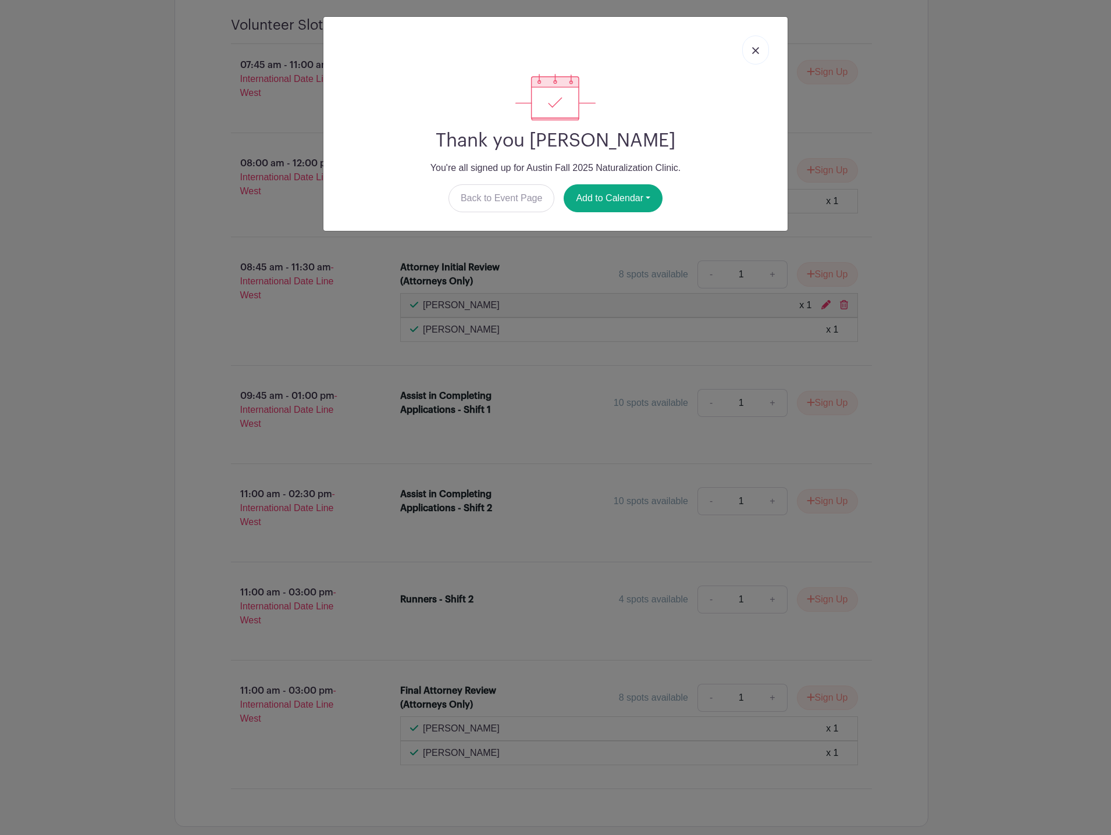
drag, startPoint x: 688, startPoint y: 319, endPoint x: 694, endPoint y: 316, distance: 6.5
click at [689, 319] on div "Thank you [PERSON_NAME] You're all signed up for Austin Fall 2025 Naturalizatio…" at bounding box center [555, 417] width 1111 height 835
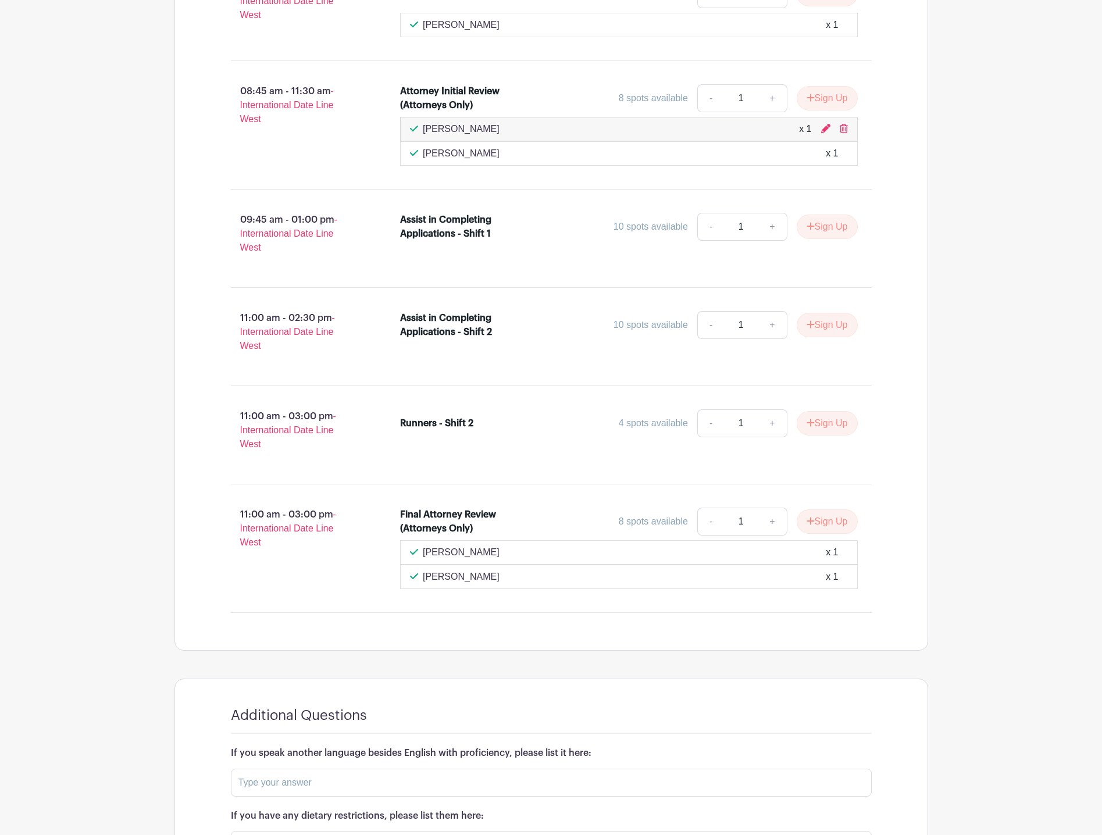
scroll to position [700, 0]
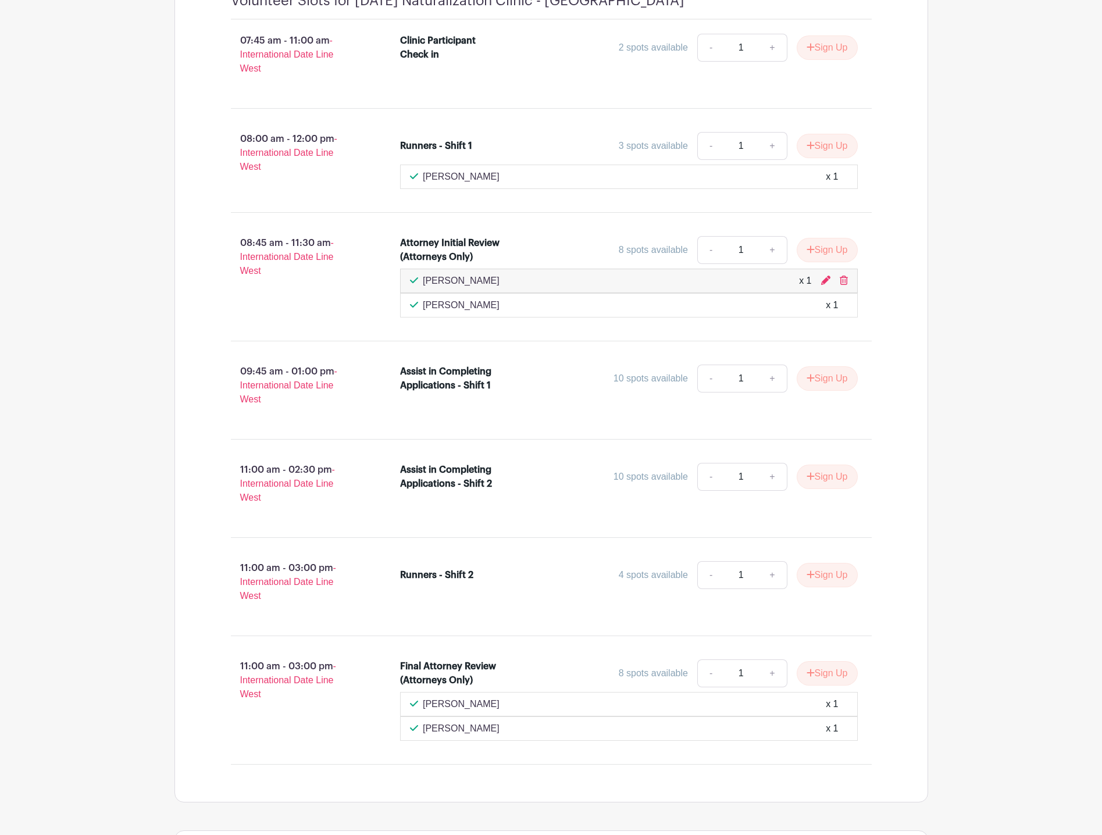
click at [314, 302] on div "08:45 am - 11:30 am - International Date Line West" at bounding box center [297, 276] width 170 height 91
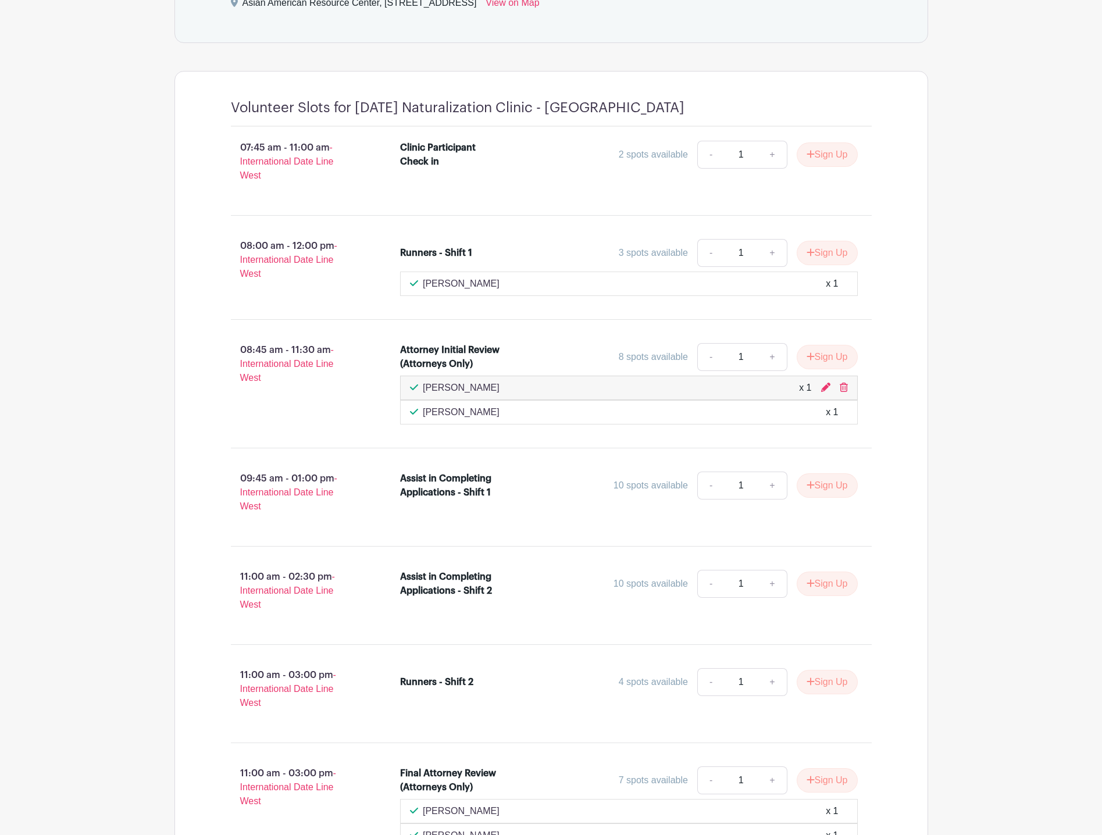
scroll to position [583, 0]
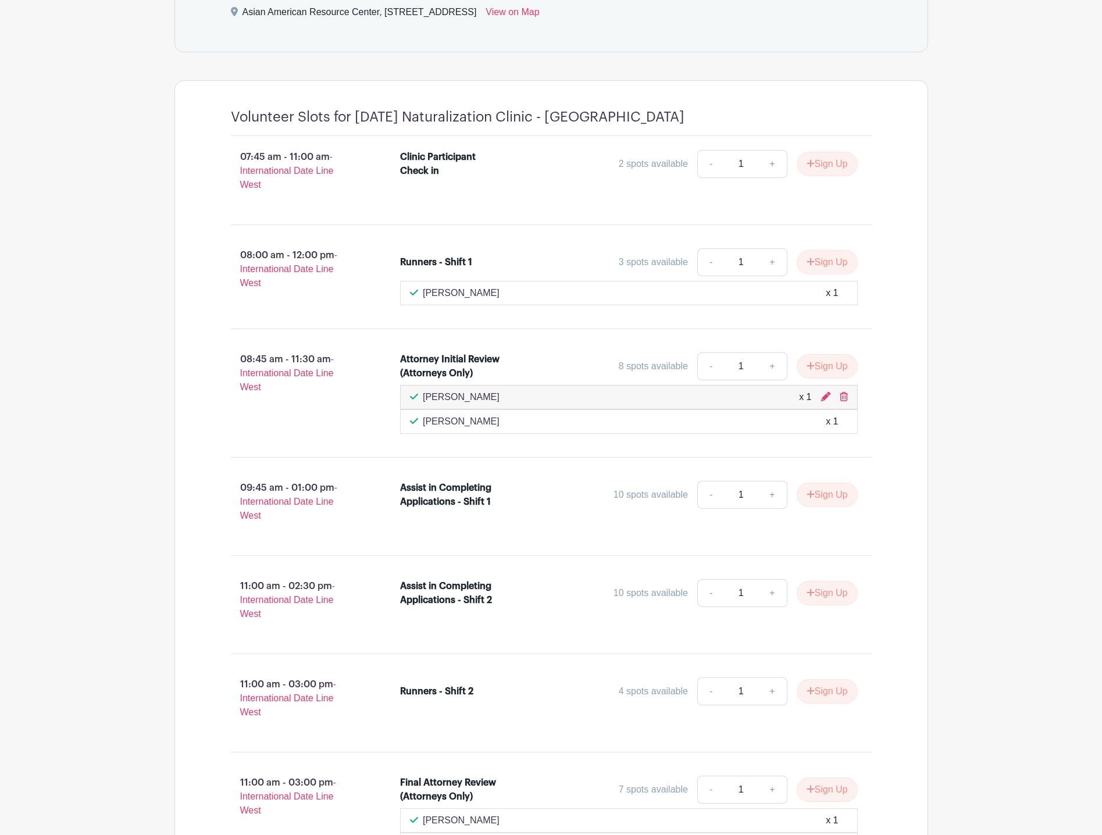
click at [188, 305] on div "Volunteer Slots for [DATE] Naturalization Clinic - [GEOGRAPHIC_DATA] 07:45 am -…" at bounding box center [551, 511] width 754 height 863
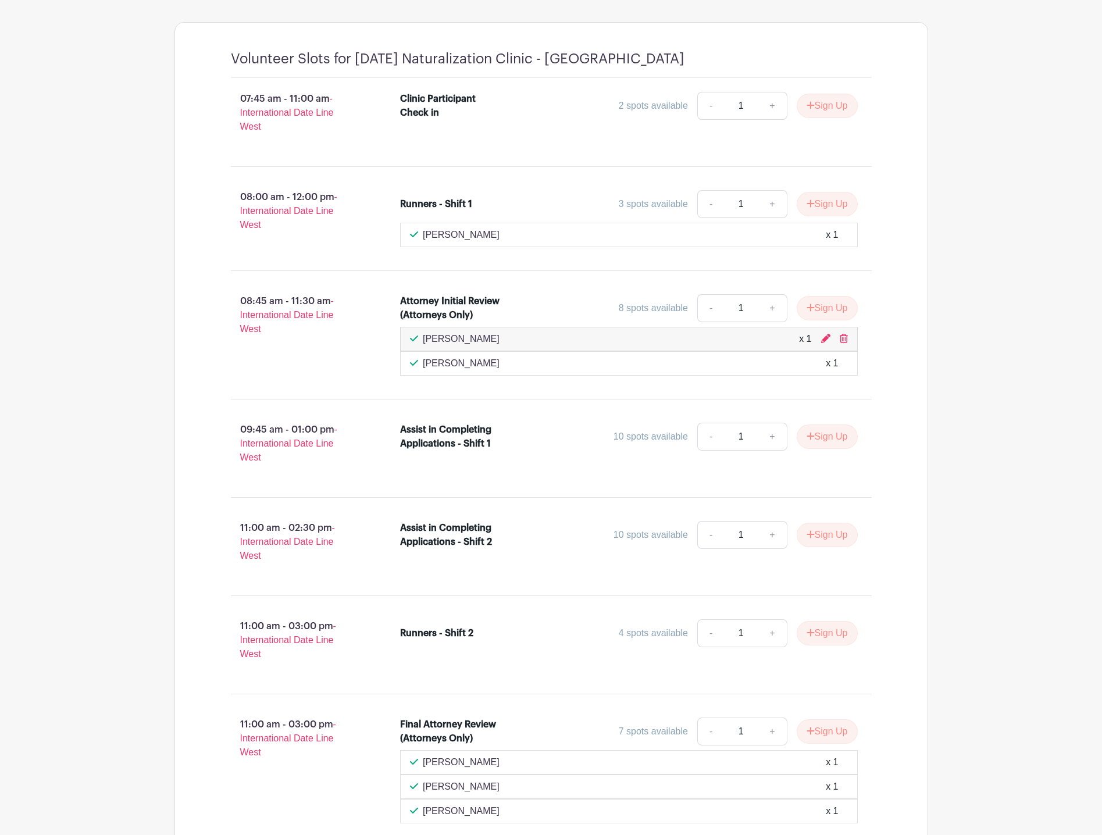
click at [155, 323] on main "Log In Sign Up for Free Edna's Events Austin Fall 2025 Naturalization Clinic Cr…" at bounding box center [551, 300] width 1102 height 1883
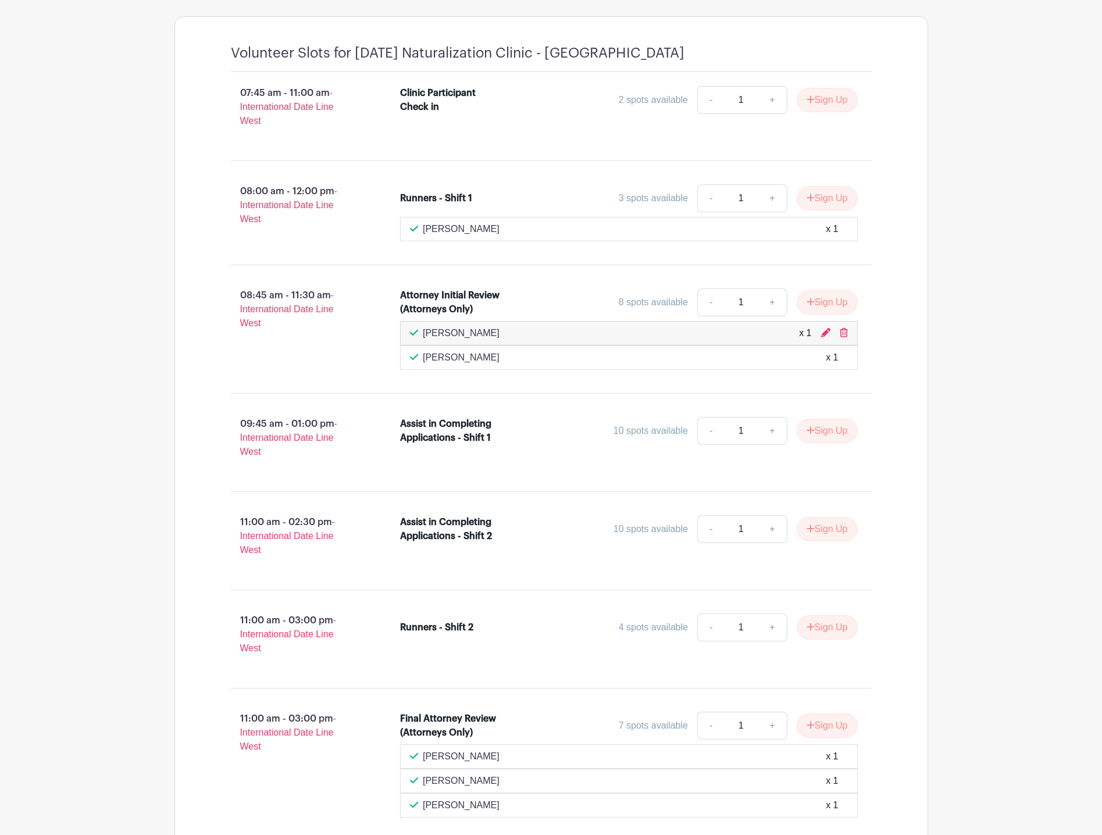
scroll to position [641, 0]
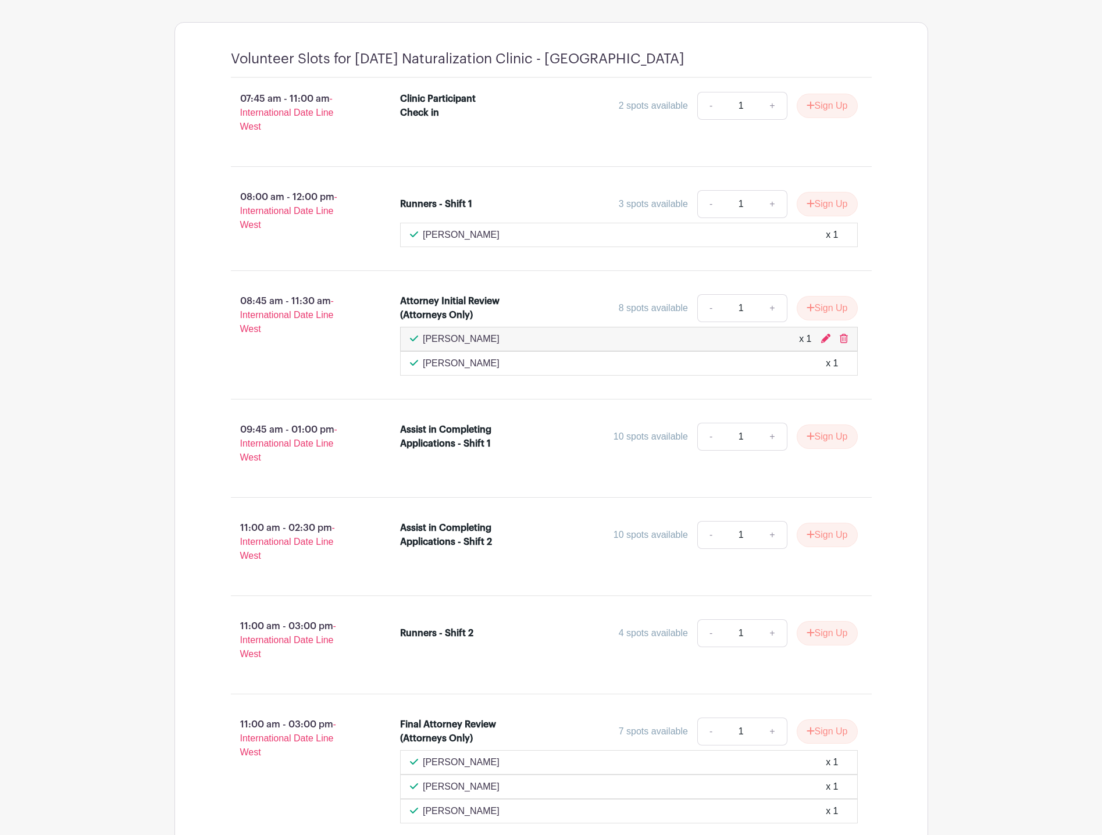
click at [843, 340] on icon at bounding box center [844, 338] width 8 height 9
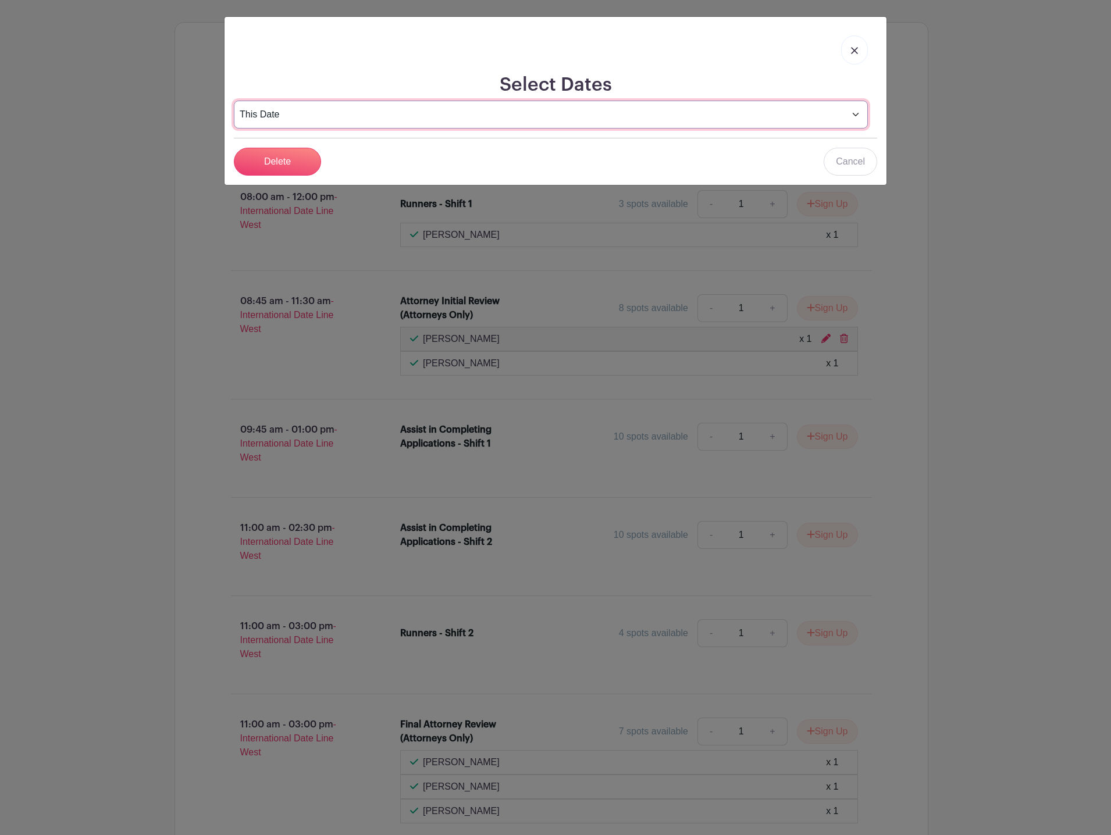
click at [327, 124] on select "This Date Select Dates" at bounding box center [551, 115] width 634 height 28
click at [234, 101] on select "This Date Select Dates" at bounding box center [551, 115] width 634 height 28
click at [270, 165] on input "Delete" at bounding box center [277, 162] width 87 height 28
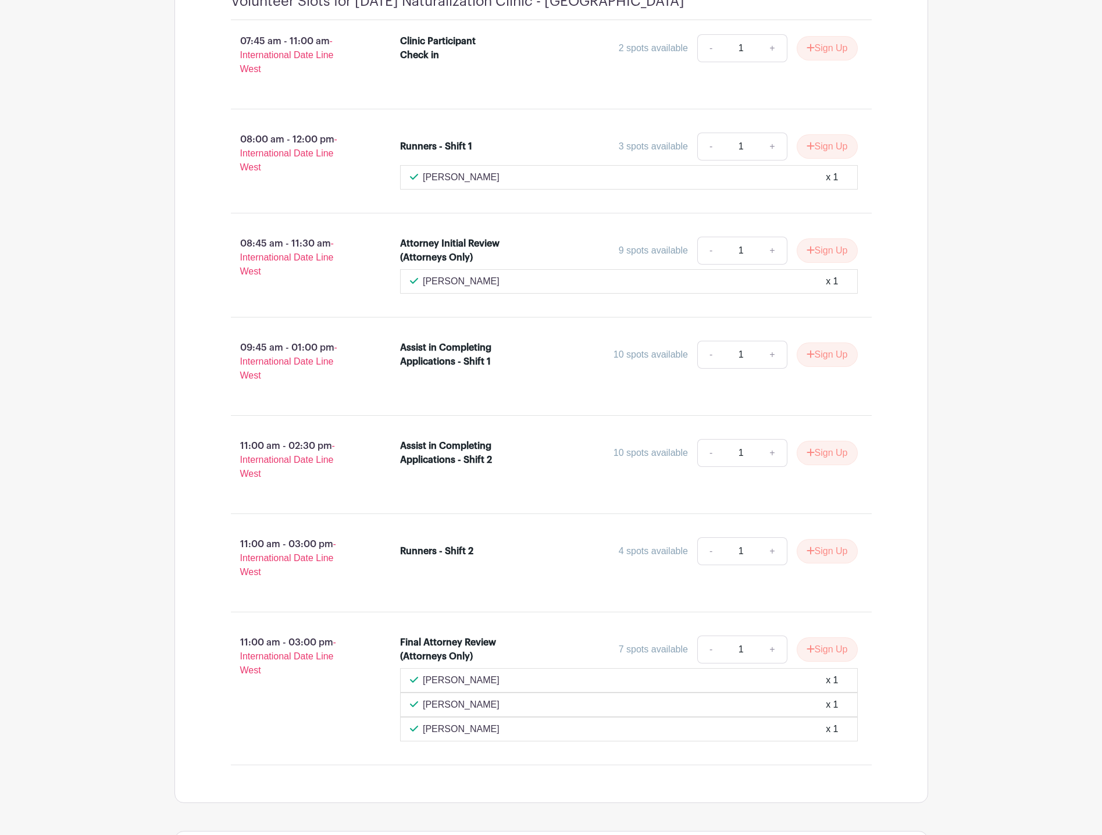
scroll to position [700, 0]
click at [825, 644] on button "Sign Up" at bounding box center [827, 649] width 61 height 24
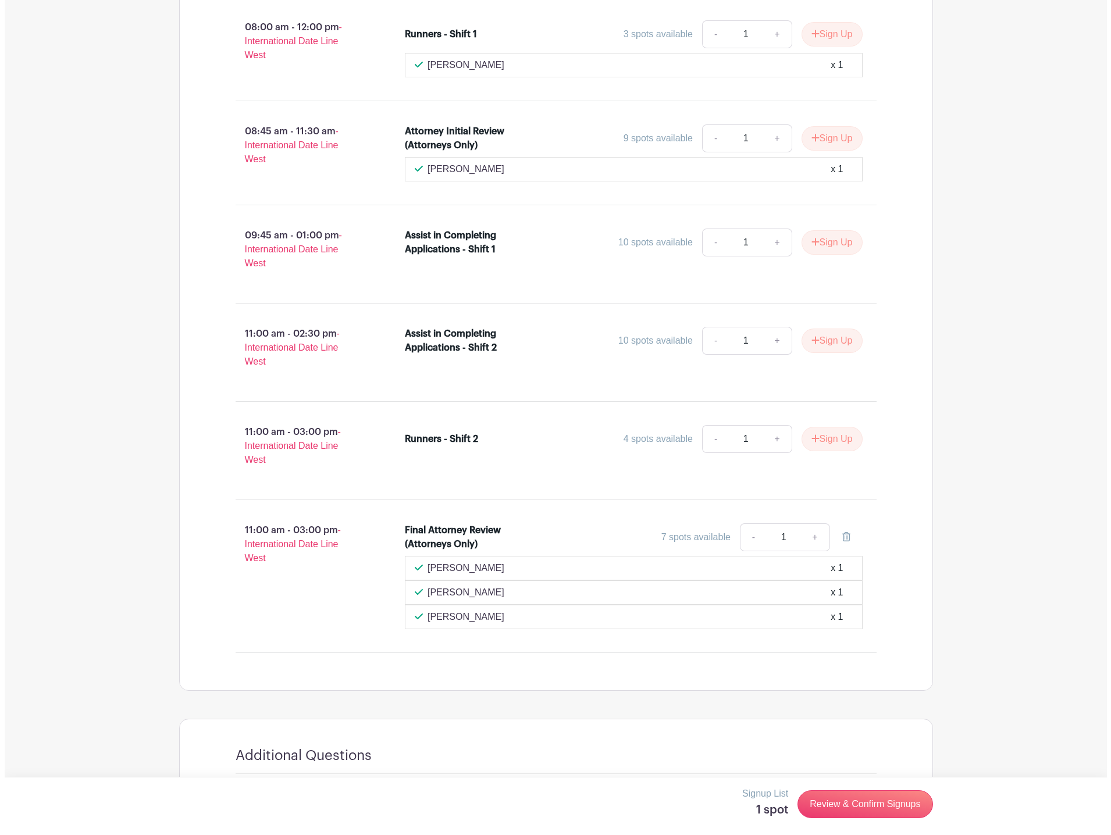
scroll to position [816, 0]
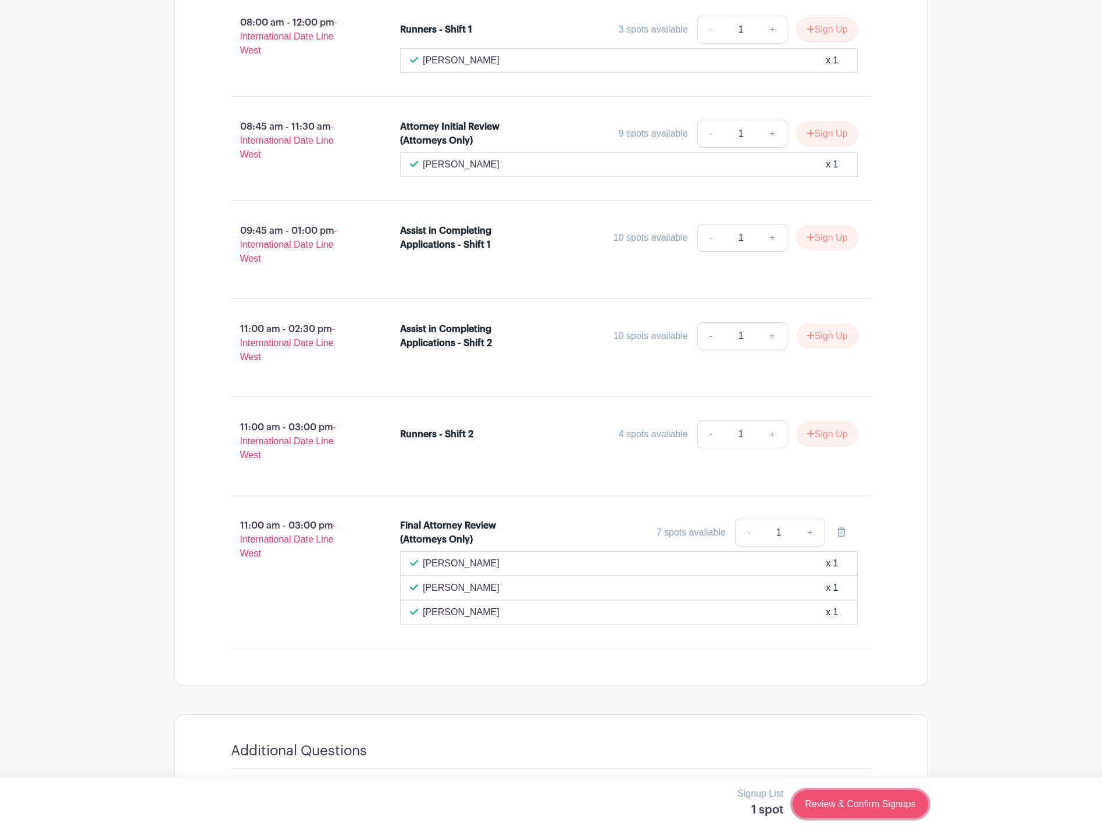
click at [842, 805] on link "Review & Confirm Signups" at bounding box center [860, 804] width 135 height 28
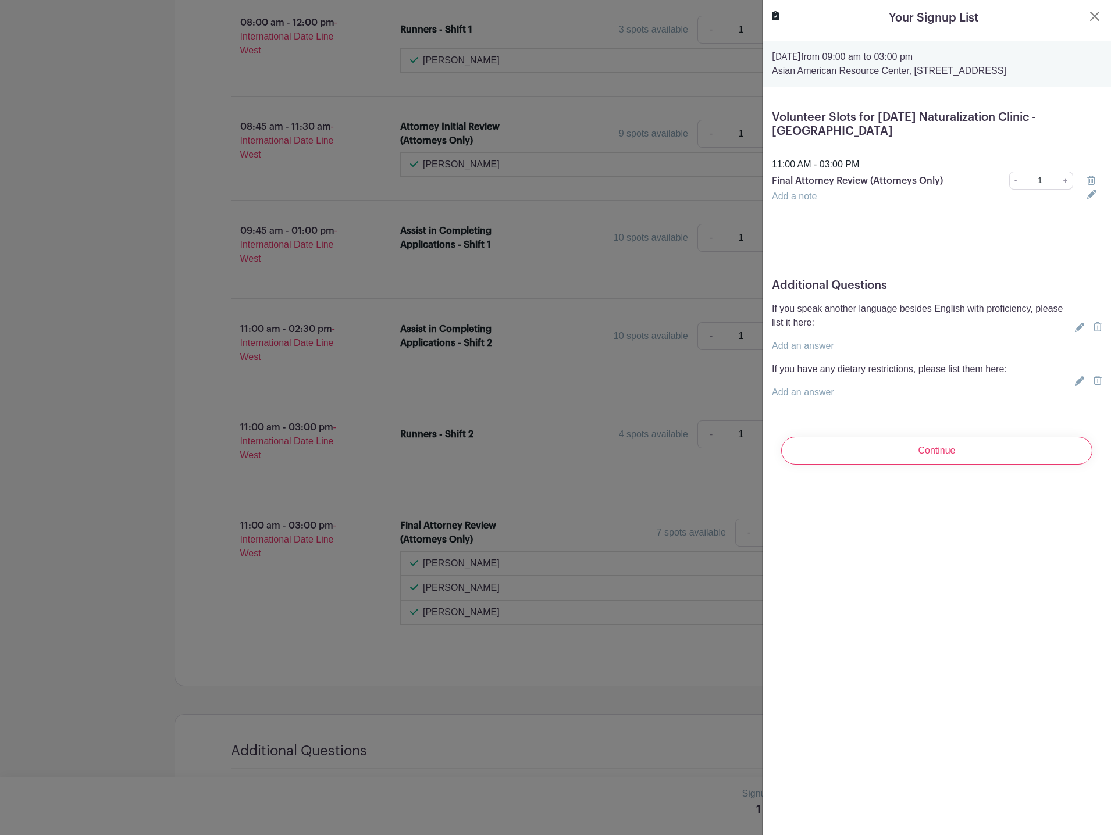
click at [870, 340] on p "Add an answer" at bounding box center [921, 346] width 298 height 14
click at [1075, 325] on icon at bounding box center [1079, 327] width 9 height 9
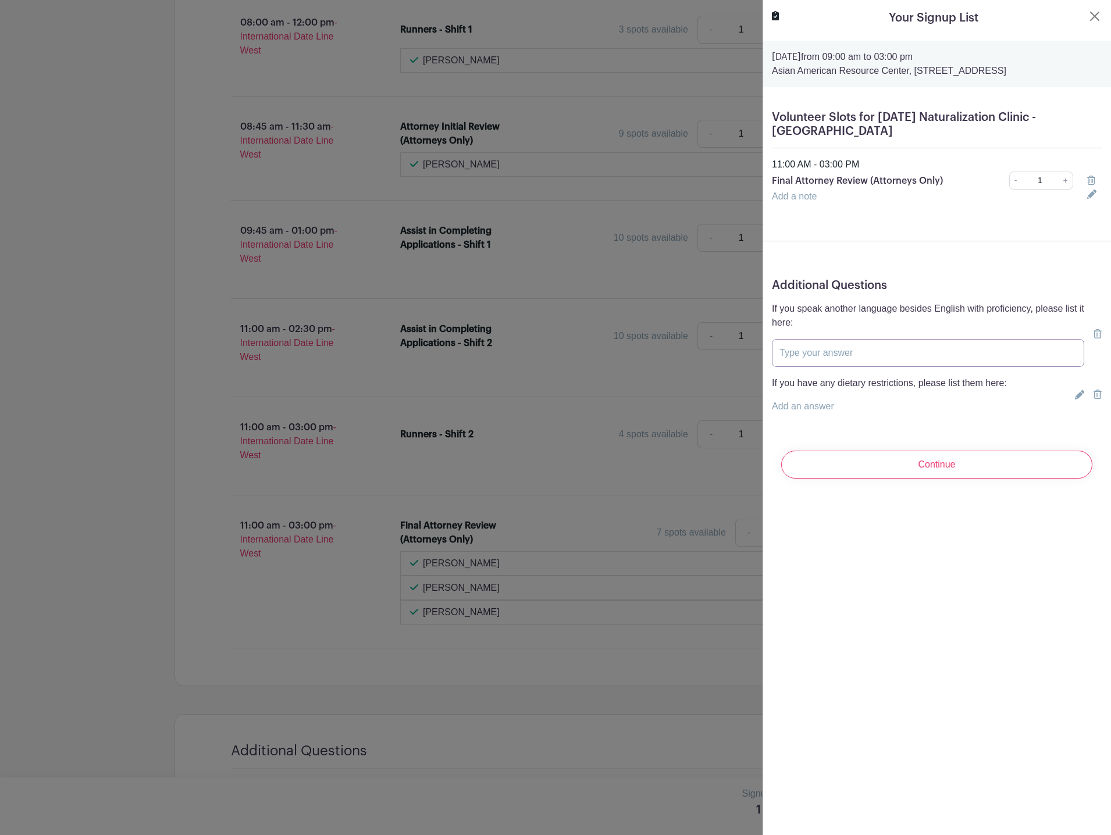
click at [858, 358] on input "text" at bounding box center [928, 353] width 312 height 28
type input "Spanish (medium)"
click at [919, 411] on p "Add an answer" at bounding box center [889, 406] width 235 height 14
click at [1077, 395] on div "If you have any dietary restrictions, please list them here: Add an answer" at bounding box center [937, 394] width 330 height 37
click at [1075, 396] on icon at bounding box center [1079, 394] width 9 height 9
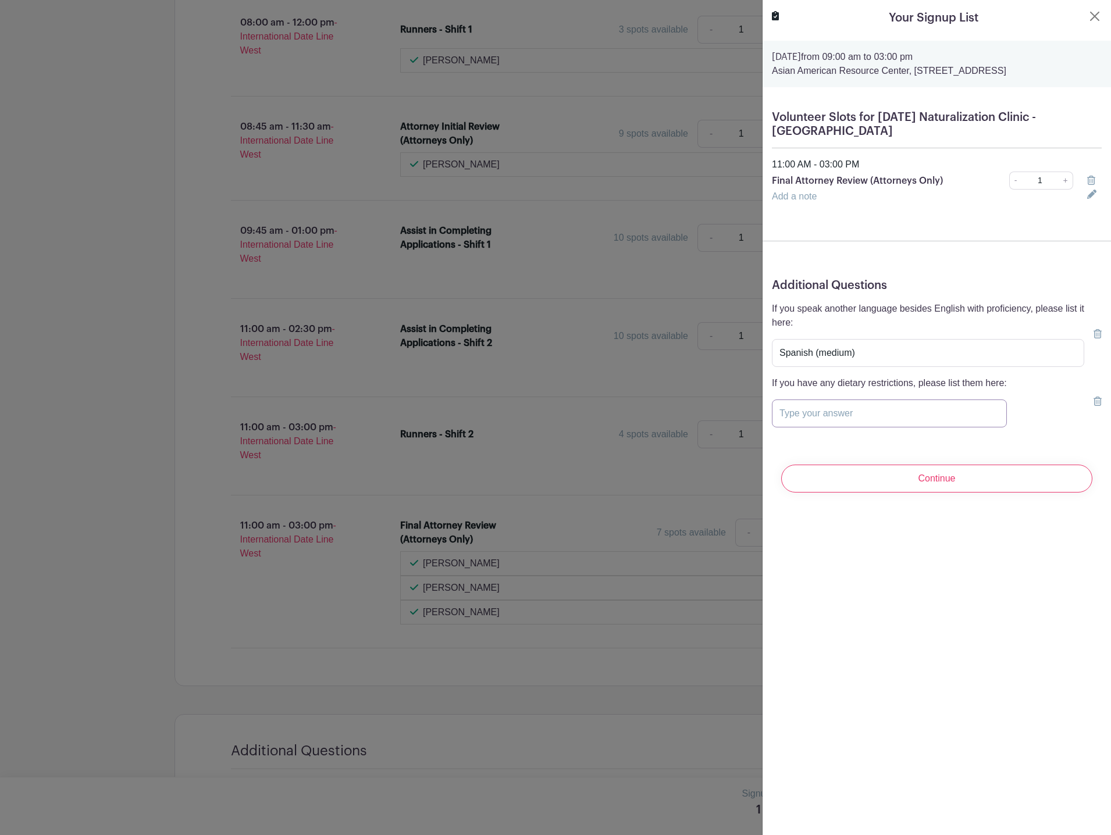
click at [929, 401] on input "text" at bounding box center [889, 413] width 235 height 28
type input "N/A"
click at [938, 469] on input "Continue" at bounding box center [936, 479] width 311 height 28
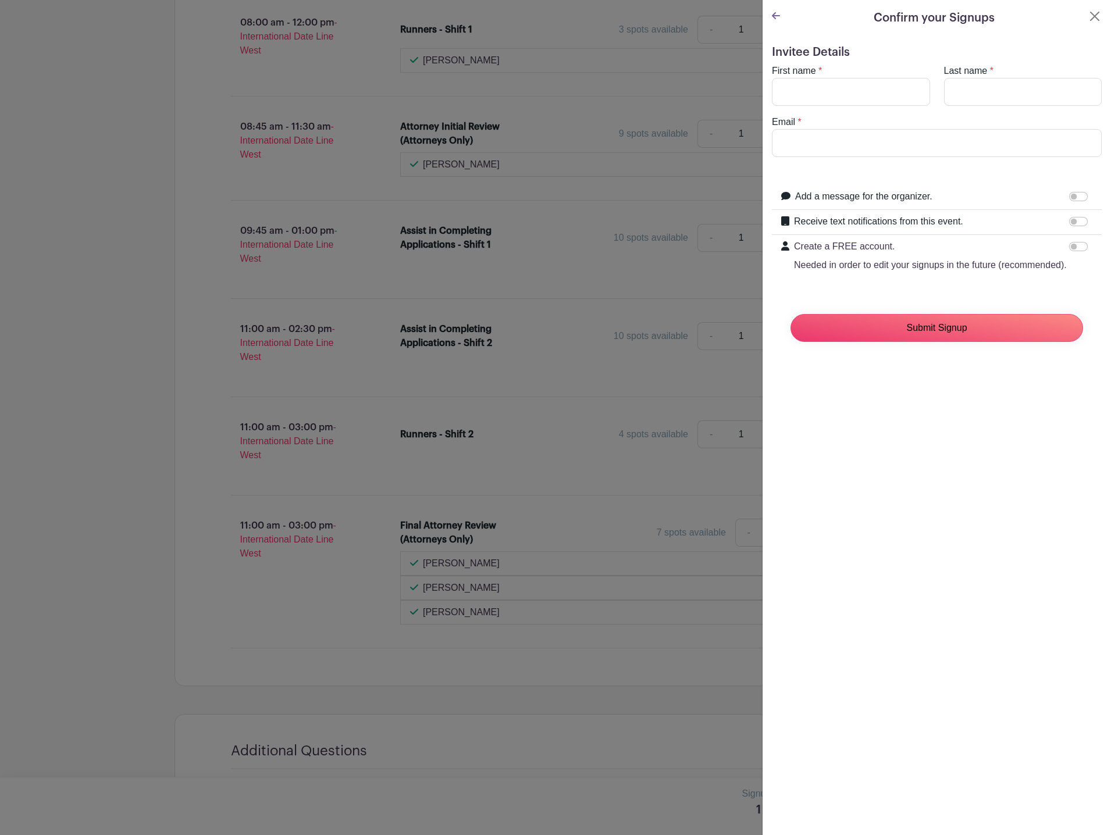
click at [879, 340] on input "Submit Signup" at bounding box center [936, 328] width 292 height 28
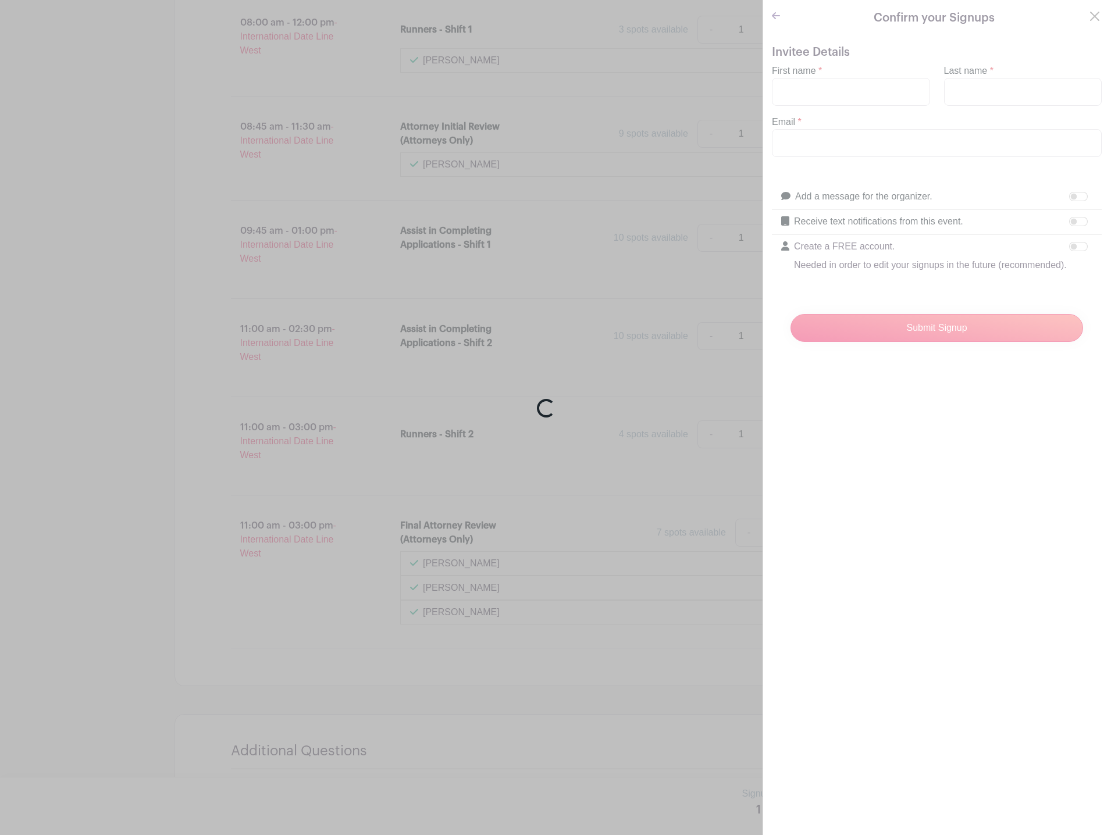
click at [820, 100] on div "Loading..." at bounding box center [555, 417] width 1111 height 835
click at [817, 97] on div "Loading..." at bounding box center [555, 417] width 1111 height 835
drag, startPoint x: 850, startPoint y: 102, endPoint x: 886, endPoint y: 185, distance: 89.9
click at [862, 114] on div "Loading..." at bounding box center [555, 417] width 1111 height 835
drag, startPoint x: 904, startPoint y: 301, endPoint x: 870, endPoint y: 276, distance: 41.9
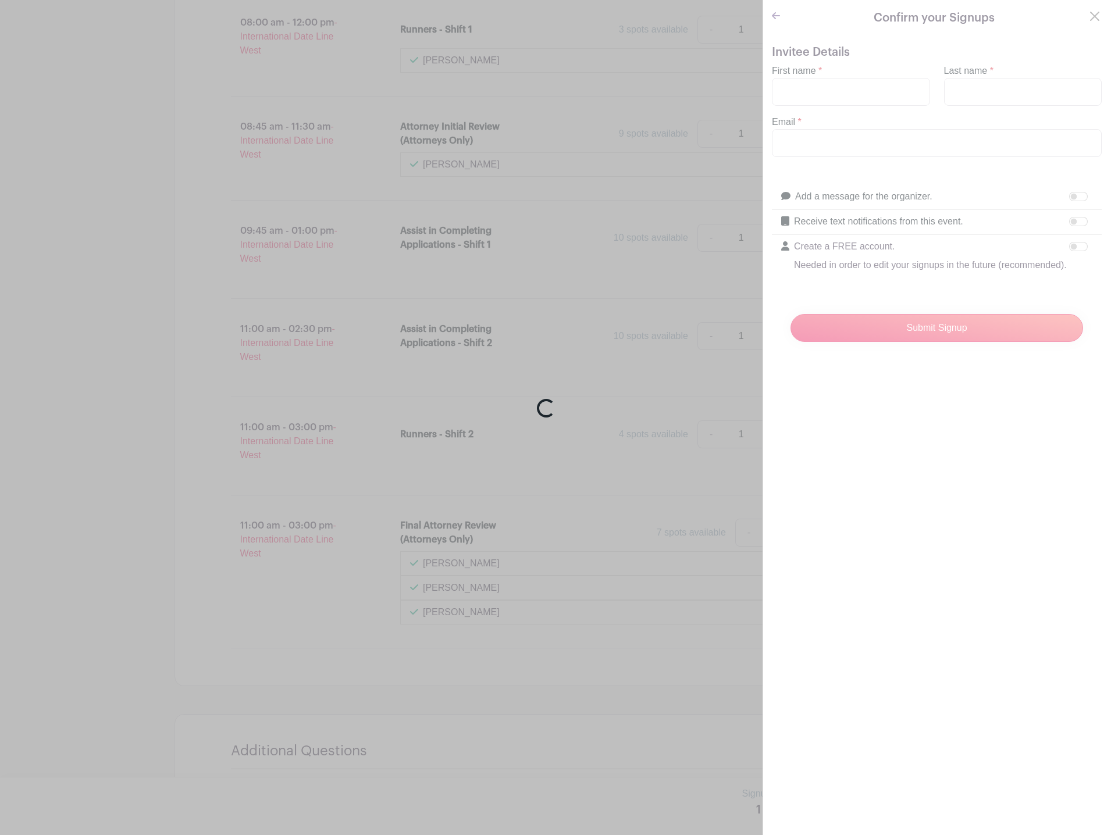
click at [903, 302] on div "Loading..." at bounding box center [555, 417] width 1111 height 835
drag, startPoint x: 785, startPoint y: 73, endPoint x: 791, endPoint y: 77, distance: 7.9
click at [786, 72] on div "Loading..." at bounding box center [555, 417] width 1111 height 835
click at [823, 90] on div "Loading..." at bounding box center [555, 417] width 1111 height 835
click at [818, 113] on div "Loading..." at bounding box center [555, 417] width 1111 height 835
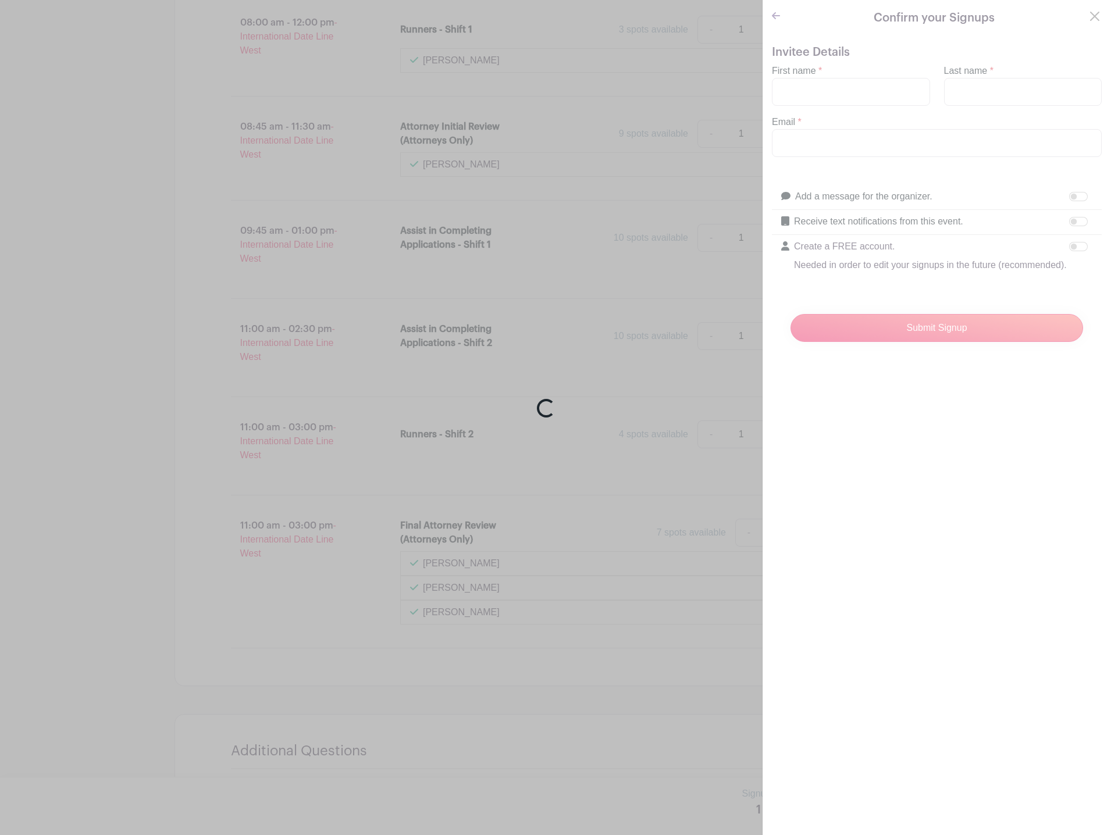
drag, startPoint x: 776, startPoint y: 169, endPoint x: 783, endPoint y: 166, distance: 7.0
click at [777, 169] on div "Loading..." at bounding box center [555, 417] width 1111 height 835
drag, startPoint x: 783, startPoint y: 166, endPoint x: 776, endPoint y: 172, distance: 8.3
click at [776, 170] on div "Loading..." at bounding box center [555, 417] width 1111 height 835
drag, startPoint x: 813, startPoint y: 149, endPoint x: 857, endPoint y: 148, distance: 43.6
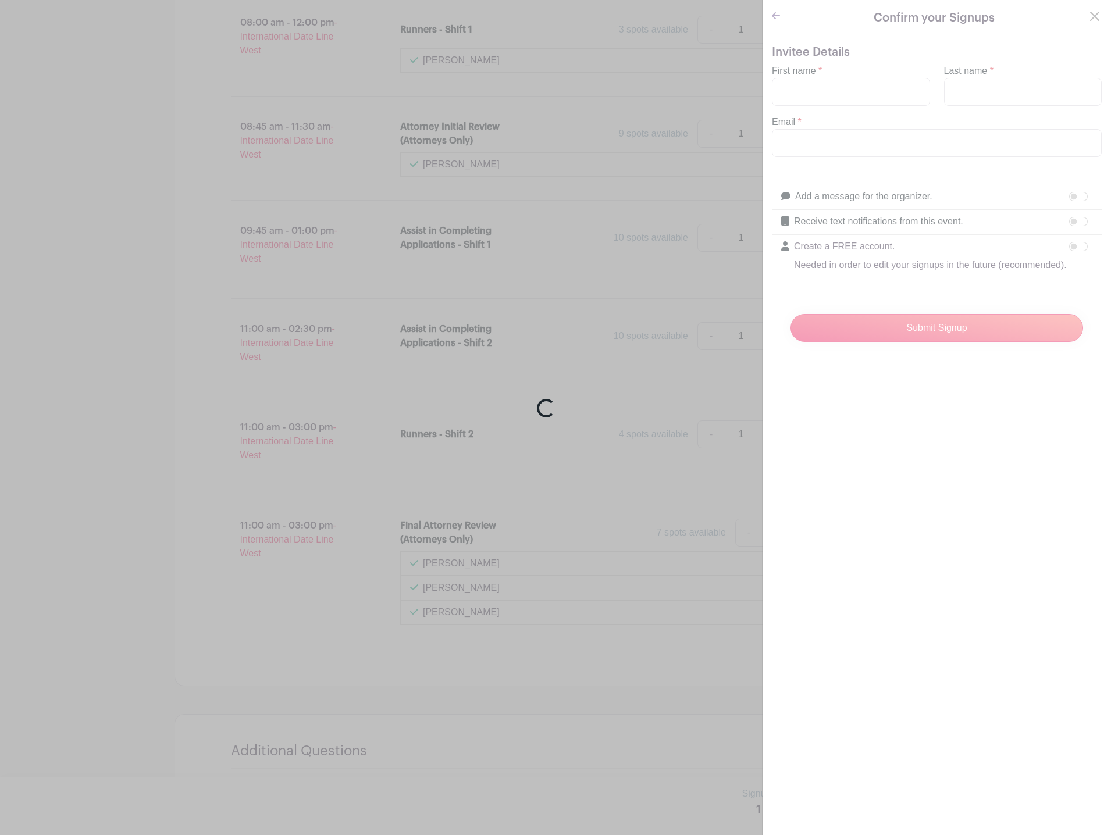
click at [845, 151] on div "Loading..." at bounding box center [555, 417] width 1111 height 835
click at [851, 148] on div "Loading..." at bounding box center [555, 417] width 1111 height 835
click at [857, 149] on div "Loading..." at bounding box center [555, 417] width 1111 height 835
click at [874, 134] on div "Loading..." at bounding box center [555, 417] width 1111 height 835
click at [872, 133] on div "Loading..." at bounding box center [555, 417] width 1111 height 835
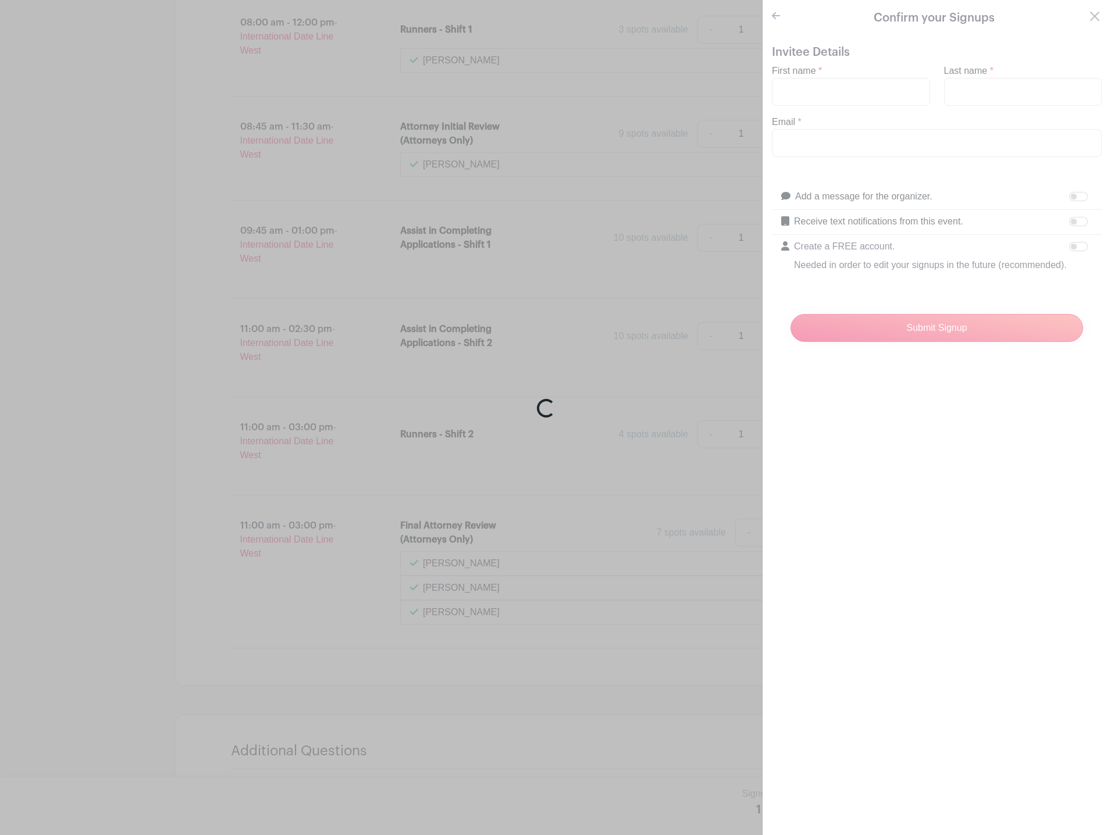
drag, startPoint x: 879, startPoint y: 129, endPoint x: 858, endPoint y: 120, distance: 21.9
click at [862, 129] on div "Loading..." at bounding box center [555, 417] width 1111 height 835
click at [759, 294] on div "Loading..." at bounding box center [555, 417] width 1111 height 835
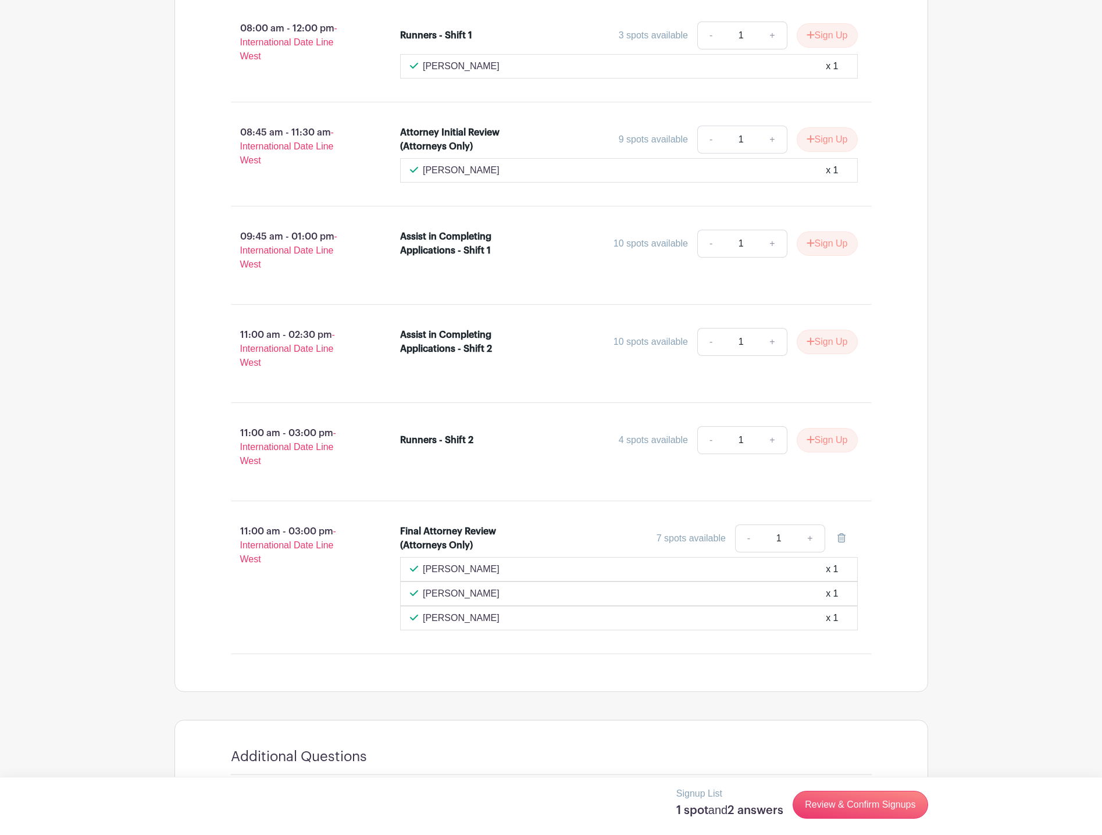
scroll to position [988, 0]
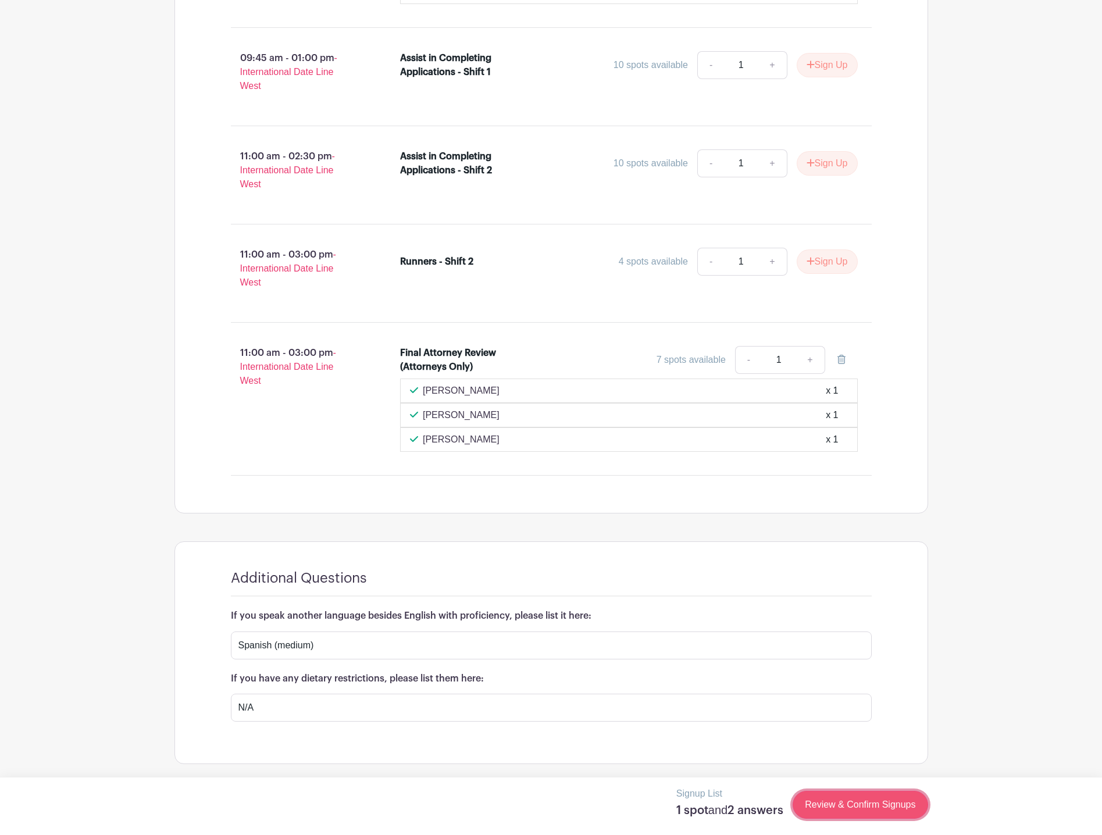
click at [892, 809] on link "Review & Confirm Signups" at bounding box center [860, 805] width 135 height 28
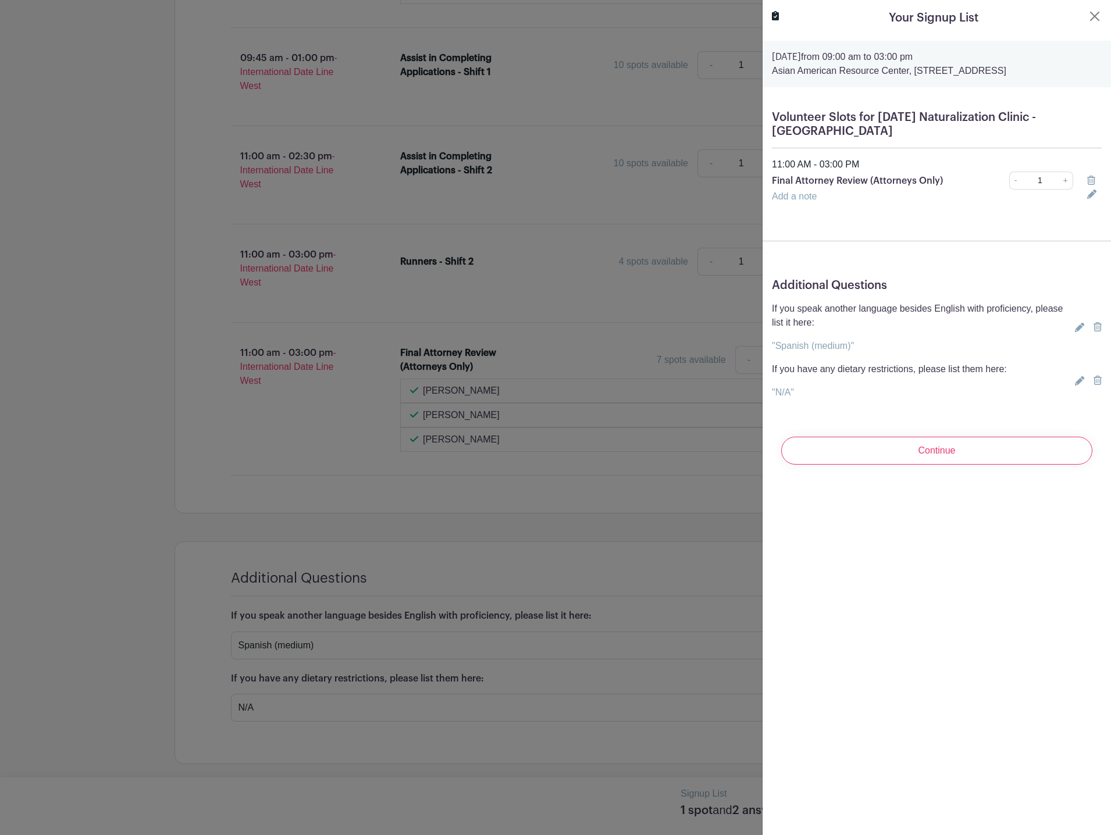
drag, startPoint x: 970, startPoint y: 444, endPoint x: 970, endPoint y: 454, distance: 10.5
click at [970, 445] on input "Continue" at bounding box center [936, 451] width 311 height 28
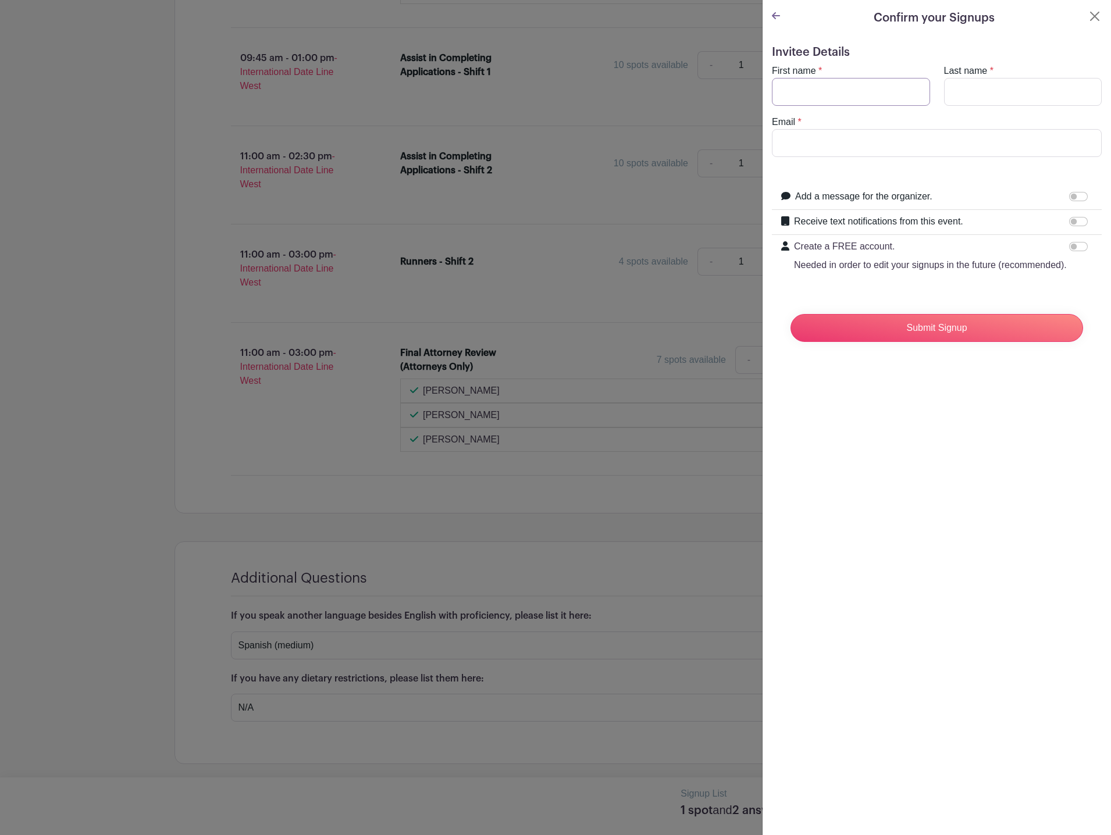
click at [858, 88] on input "First name" at bounding box center [851, 92] width 158 height 28
type input "[PERSON_NAME]"
type input "[PERSON_NAME][EMAIL_ADDRESS][PERSON_NAME][DOMAIN_NAME]"
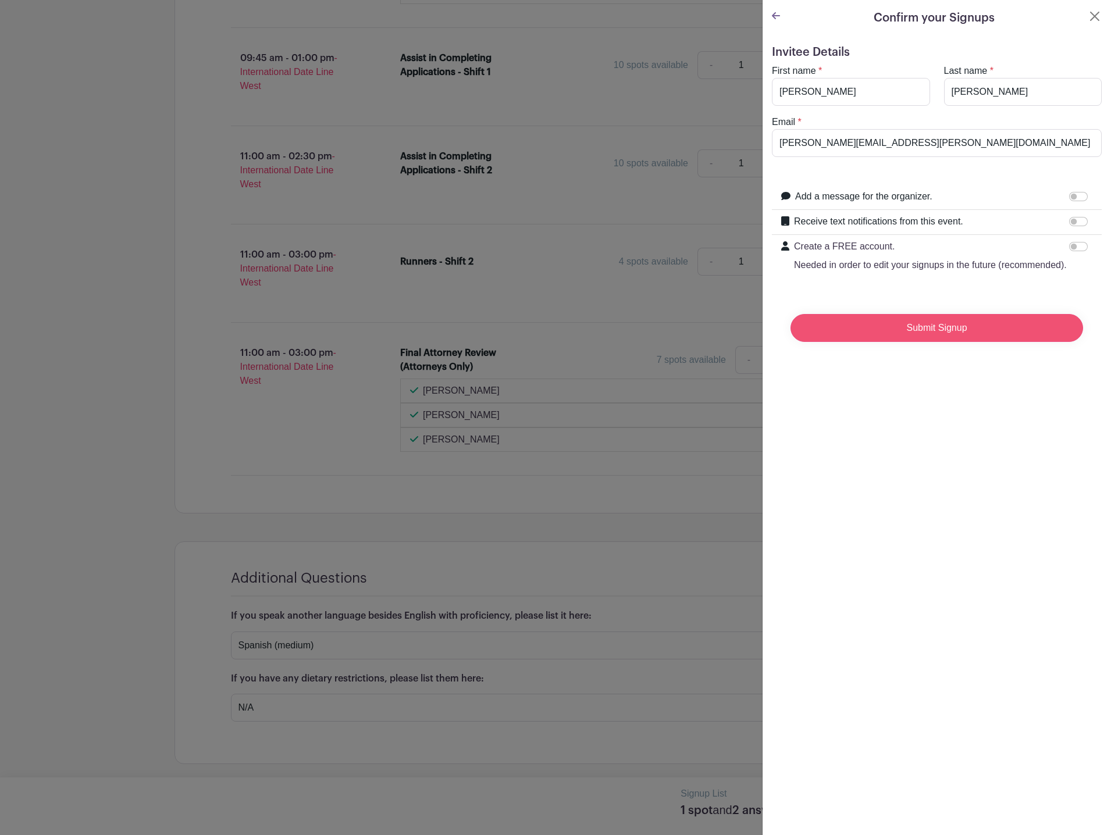
click at [911, 342] on input "Submit Signup" at bounding box center [936, 328] width 292 height 28
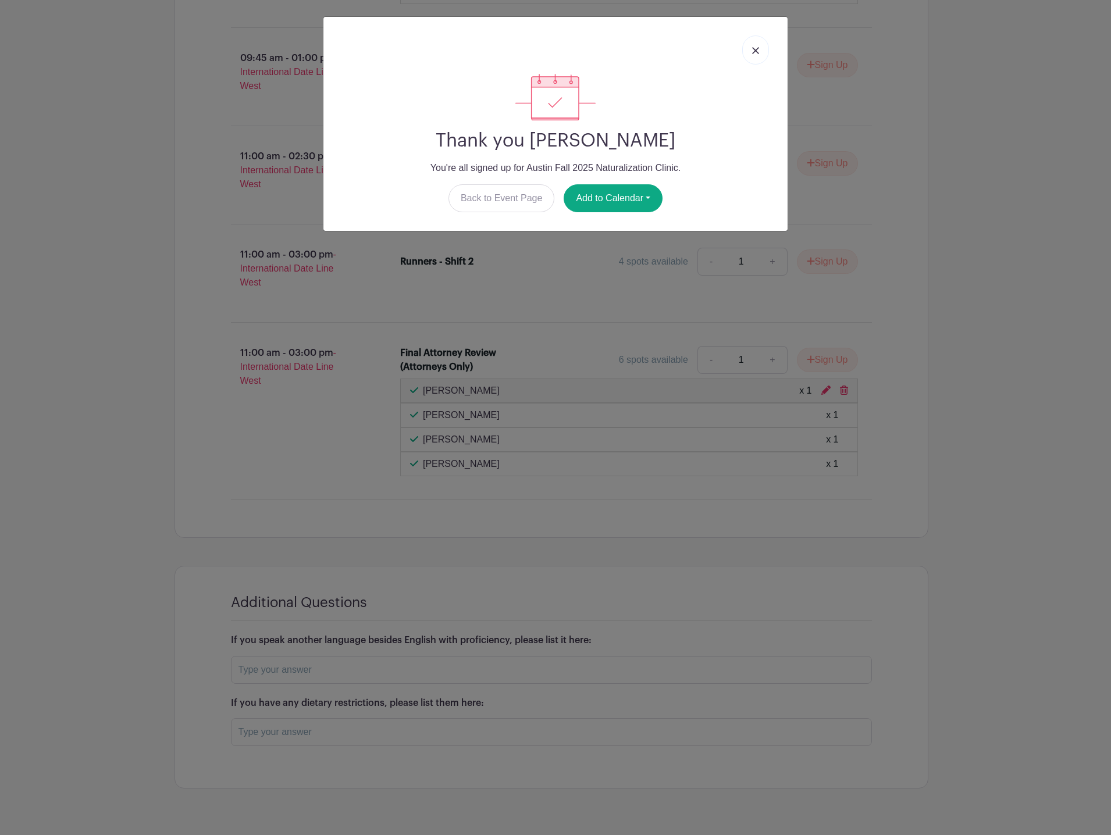
click at [379, 476] on div "Thank you [PERSON_NAME] You're all signed up for Austin Fall 2025 Naturalizatio…" at bounding box center [555, 417] width 1111 height 835
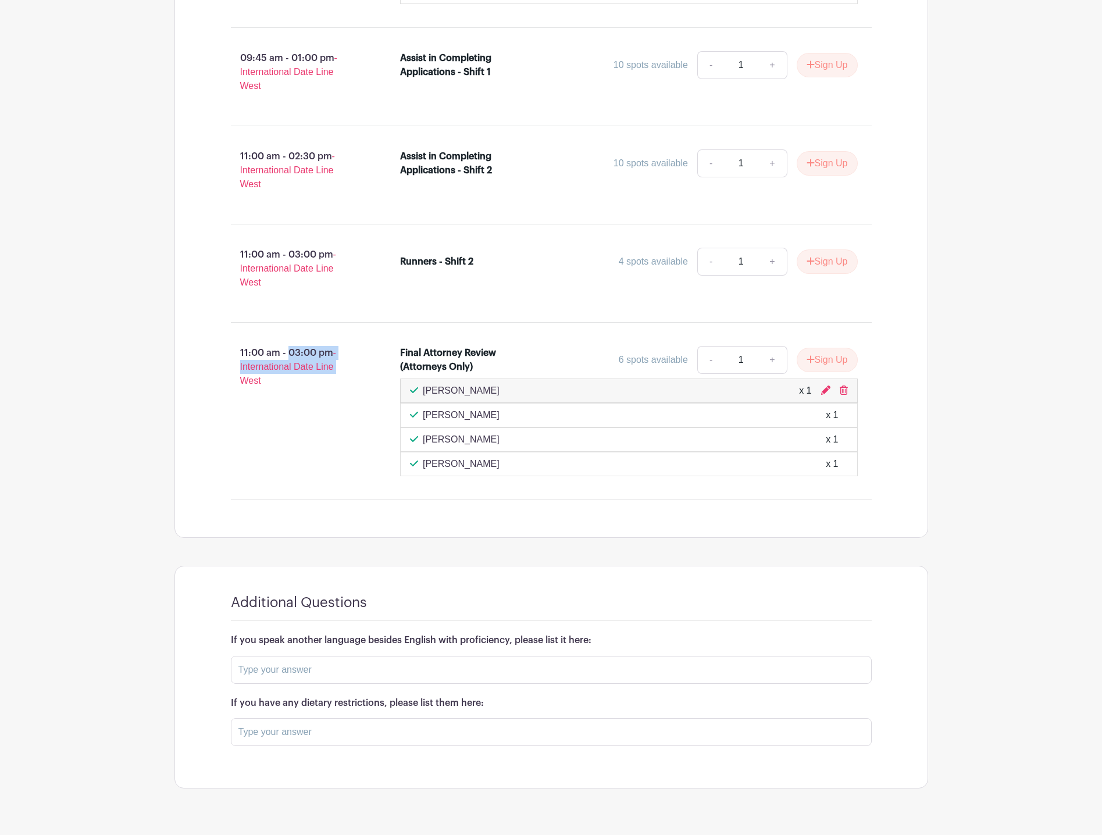
drag, startPoint x: 173, startPoint y: 366, endPoint x: 190, endPoint y: 433, distance: 69.5
drag, startPoint x: 190, startPoint y: 433, endPoint x: 206, endPoint y: 432, distance: 16.3
click at [189, 431] on div "Volunteer Slots for [DATE] Naturalization Clinic - [GEOGRAPHIC_DATA] 07:45 am -…" at bounding box center [551, 106] width 754 height 863
click at [289, 452] on div "11:00 am - 03:00 pm - International Date Line West" at bounding box center [297, 411] width 170 height 140
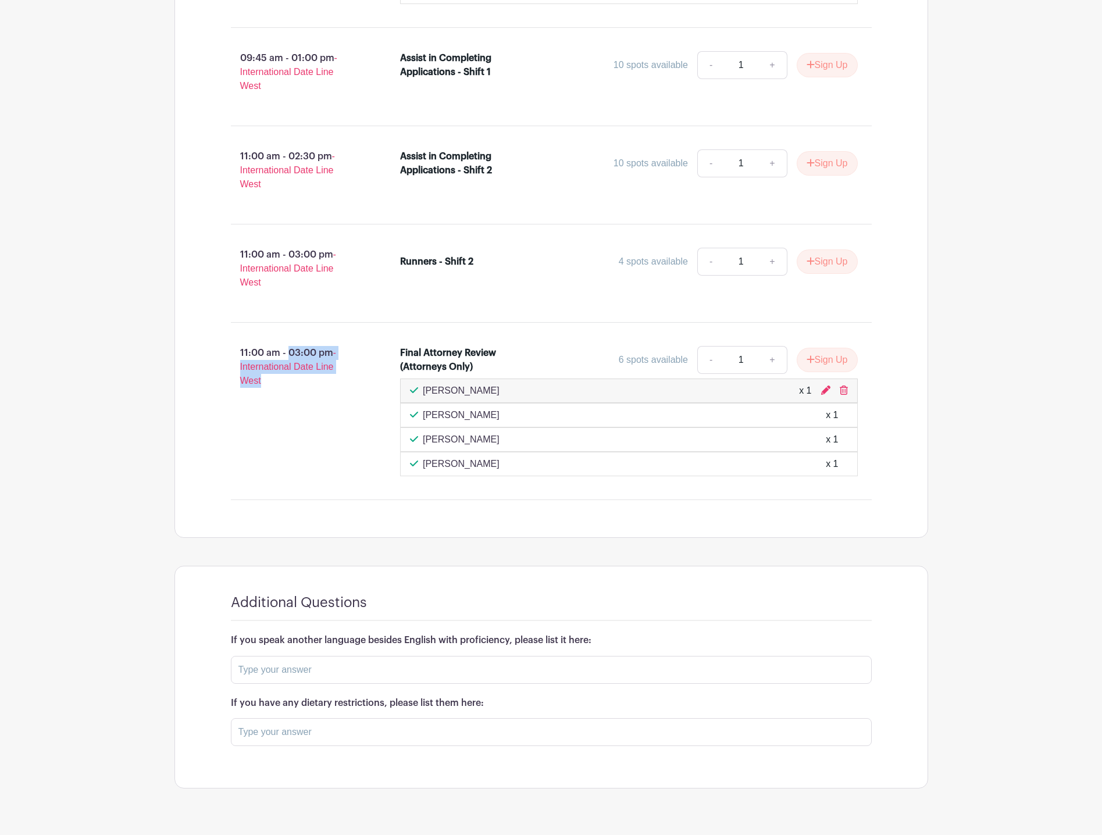
drag, startPoint x: 286, startPoint y: 445, endPoint x: 232, endPoint y: 324, distance: 132.5
click at [232, 324] on div "07:45 am - 11:00 am - International Date Line West Clinic Participant Check in …" at bounding box center [551, 115] width 697 height 769
drag, startPoint x: 232, startPoint y: 324, endPoint x: 325, endPoint y: 417, distance: 131.6
click at [325, 417] on div "11:00 am - 03:00 pm - International Date Line West" at bounding box center [297, 411] width 170 height 140
click at [324, 417] on div "11:00 am - 03:00 pm - International Date Line West" at bounding box center [297, 411] width 170 height 140
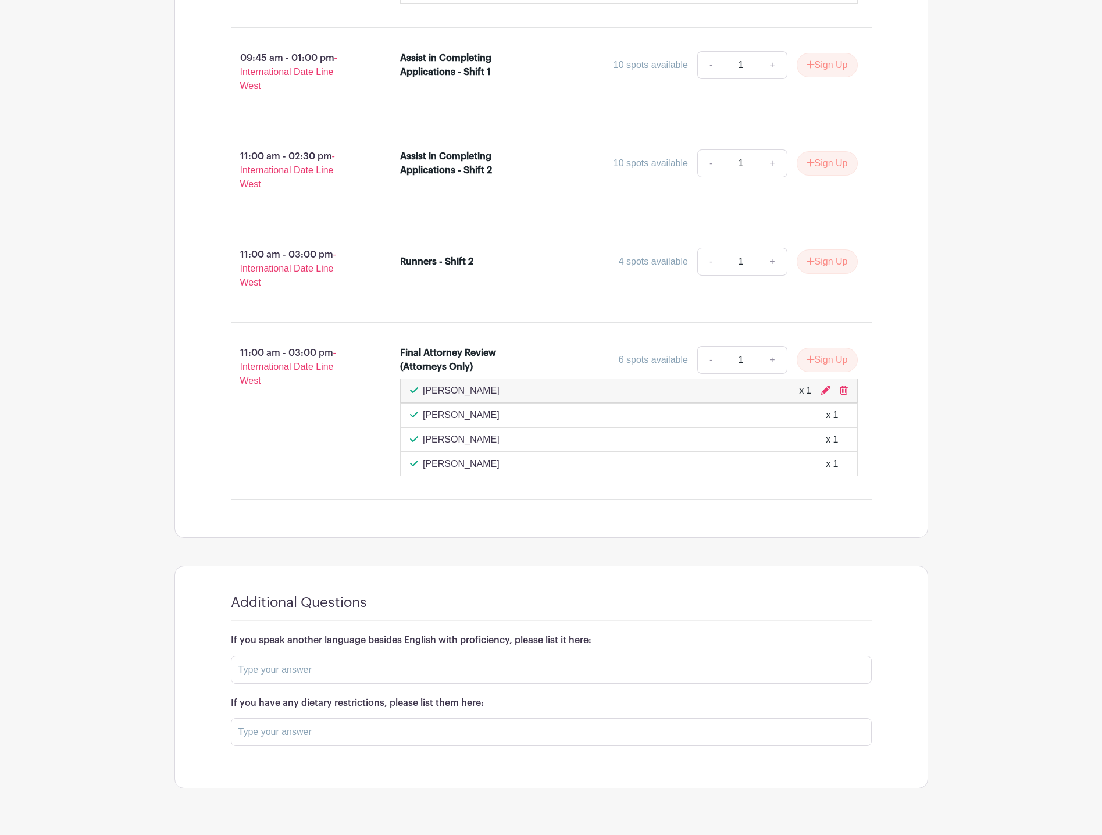
drag, startPoint x: 166, startPoint y: 381, endPoint x: 154, endPoint y: 388, distance: 14.4
